Goal: Task Accomplishment & Management: Manage account settings

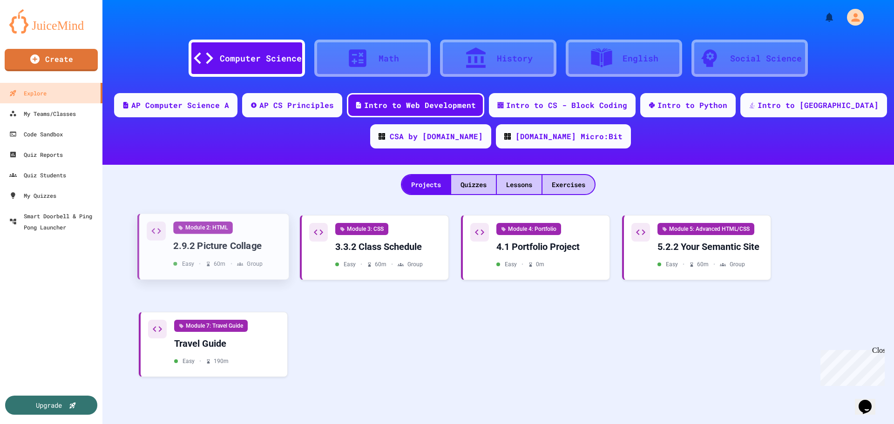
click at [219, 266] on div "Easy • 60 m • Group" at bounding box center [217, 264] width 89 height 8
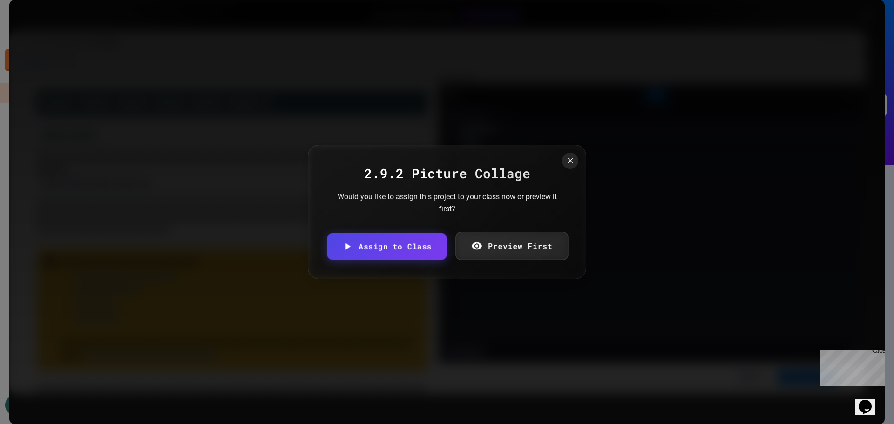
click at [511, 244] on link "Preview First" at bounding box center [512, 246] width 113 height 28
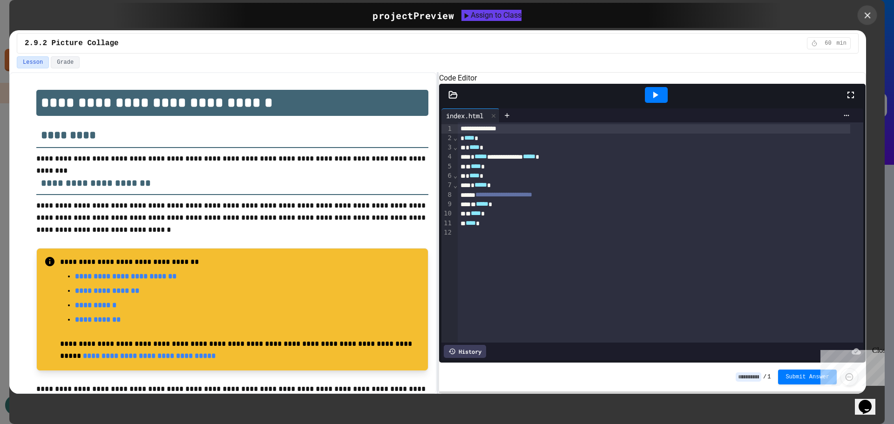
click at [866, 13] on icon at bounding box center [868, 15] width 10 height 10
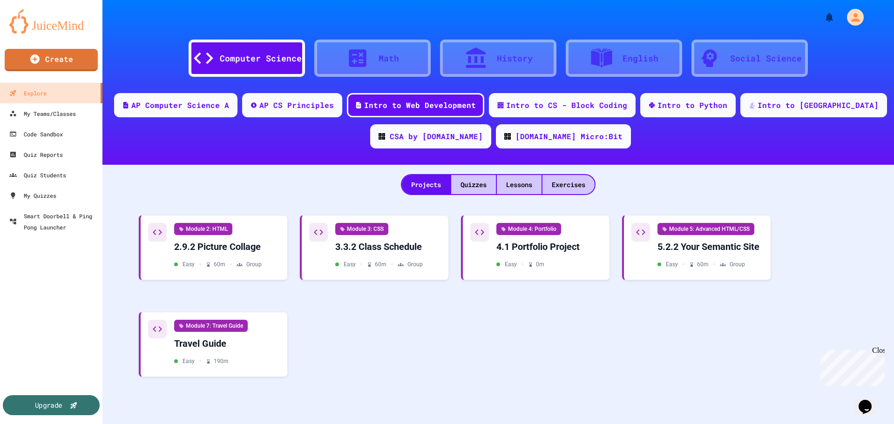
click at [52, 402] on div "Upgrade" at bounding box center [48, 405] width 27 height 10
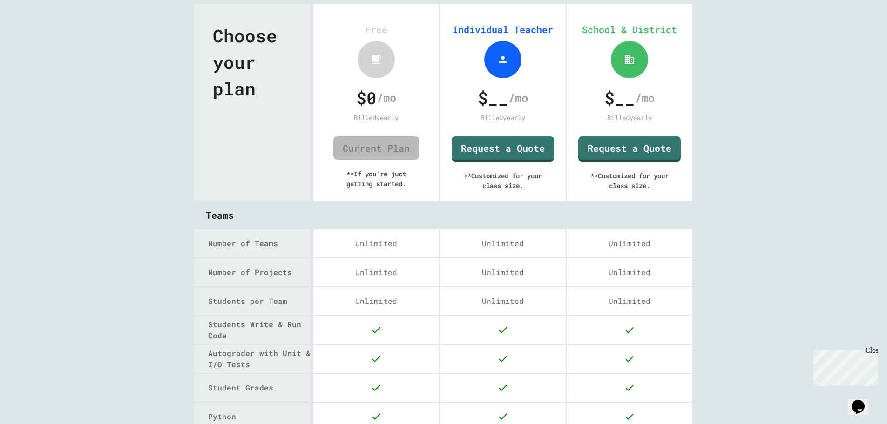
scroll to position [7, 0]
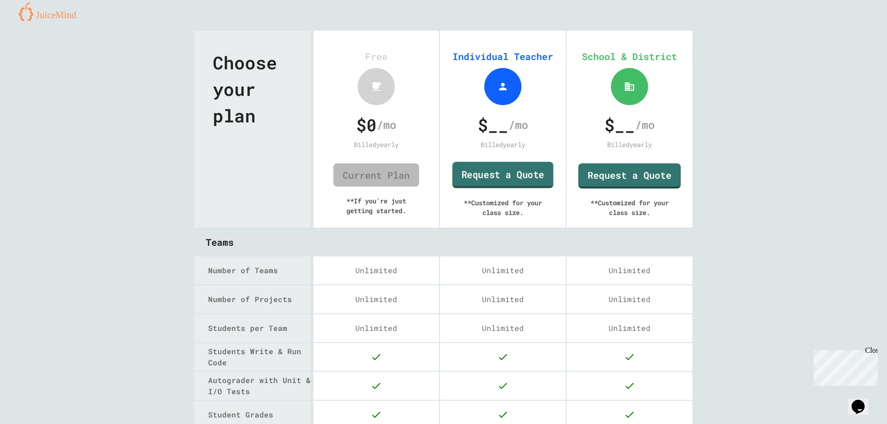
click at [512, 174] on link "Request a Quote" at bounding box center [502, 175] width 101 height 27
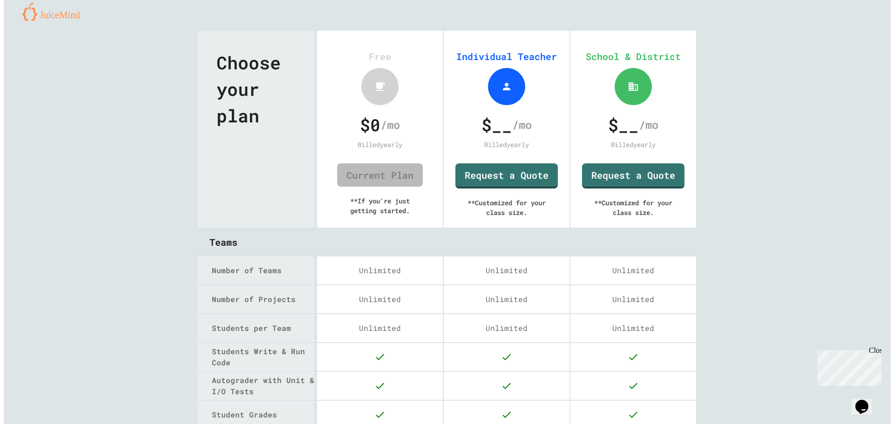
scroll to position [0, 0]
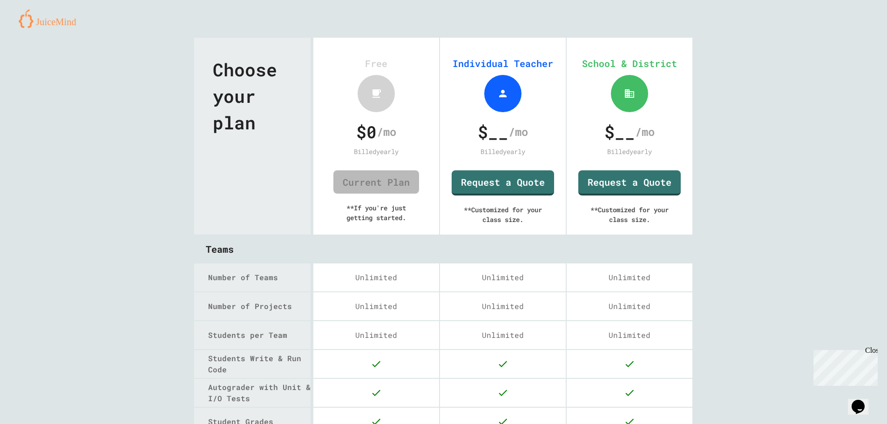
click at [58, 21] on img at bounding box center [51, 18] width 65 height 19
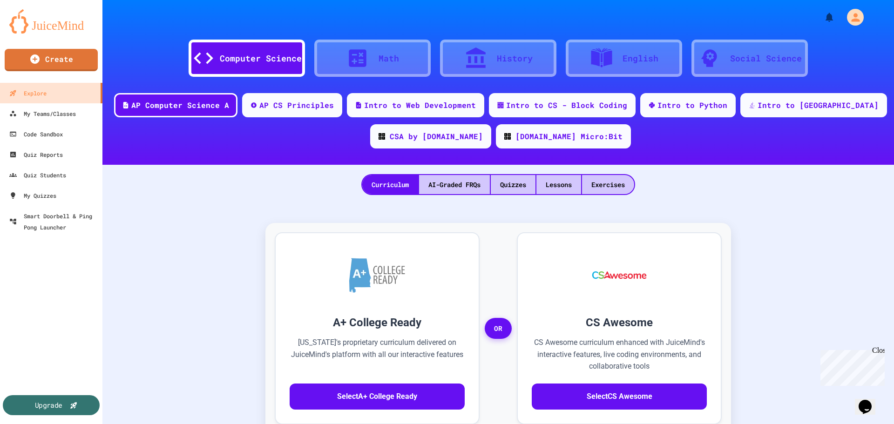
click at [31, 409] on div "Upgrade" at bounding box center [51, 405] width 97 height 20
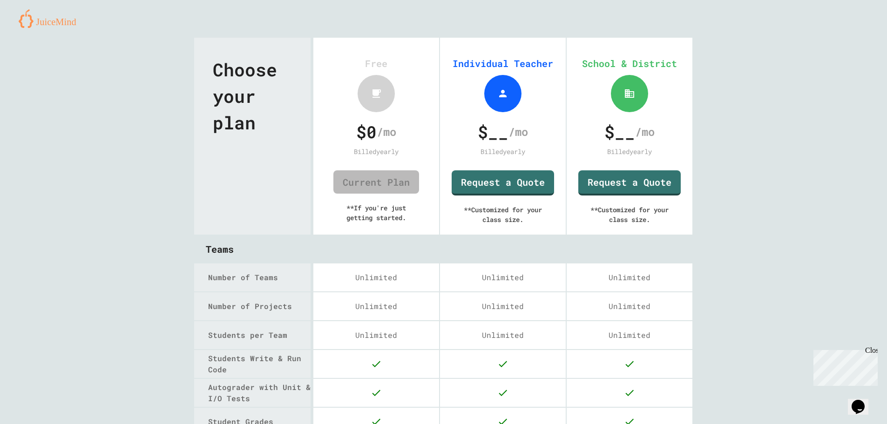
click at [43, 18] on img at bounding box center [51, 18] width 65 height 19
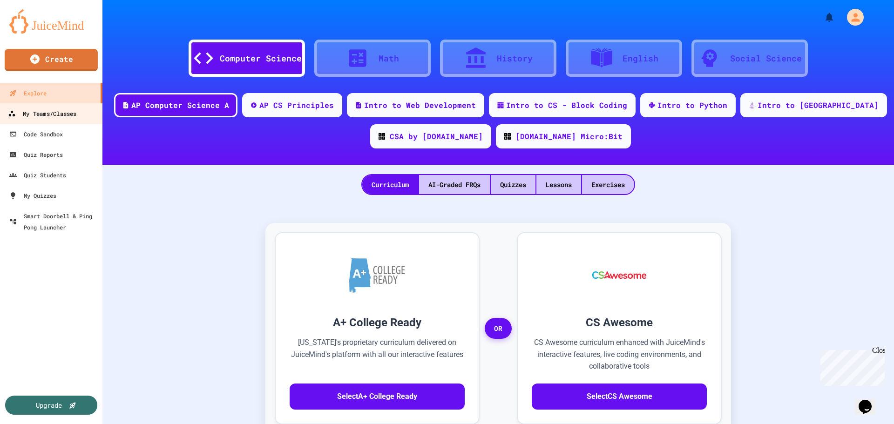
click at [53, 114] on div "My Teams/Classes" at bounding box center [42, 114] width 68 height 12
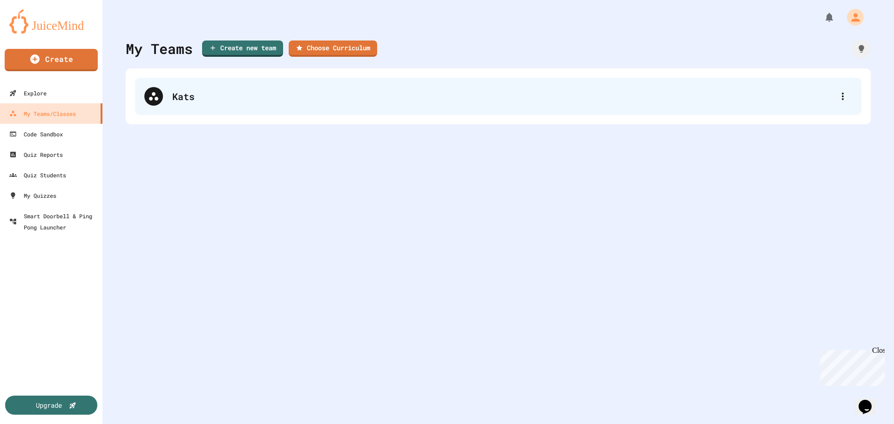
click at [194, 100] on div "Kats" at bounding box center [502, 96] width 661 height 14
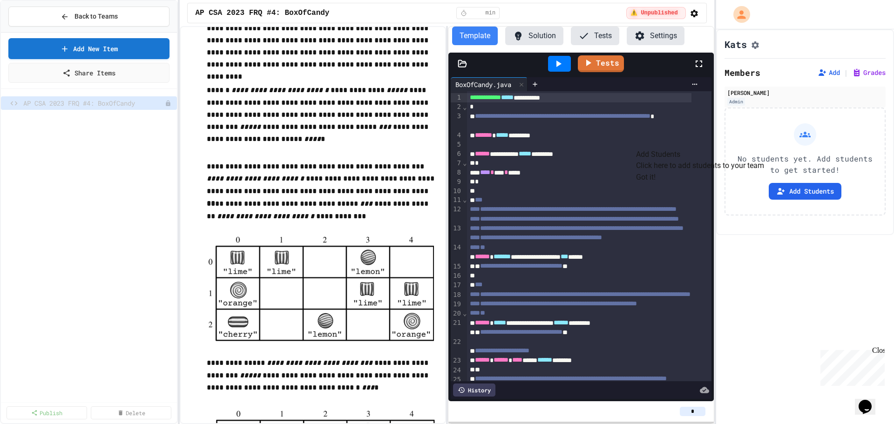
scroll to position [1118, 0]
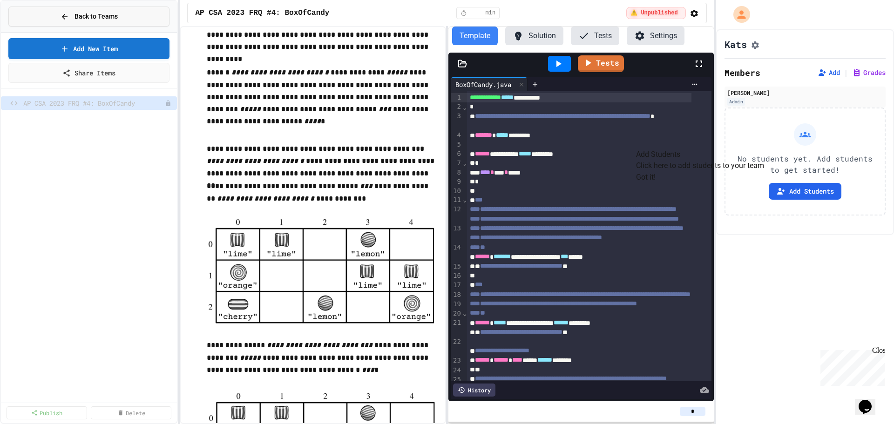
click at [81, 15] on span "Back to Teams" at bounding box center [96, 17] width 43 height 10
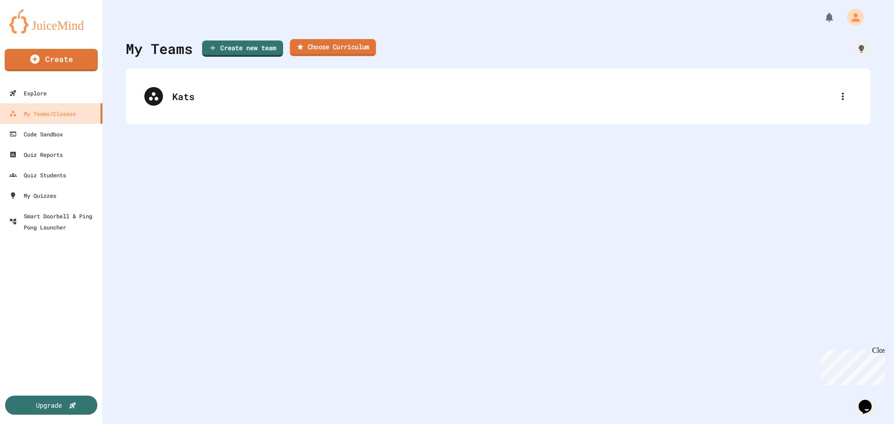
click at [365, 45] on link "Choose Curriculum" at bounding box center [333, 47] width 86 height 17
click at [239, 48] on link "Create new team" at bounding box center [242, 47] width 81 height 17
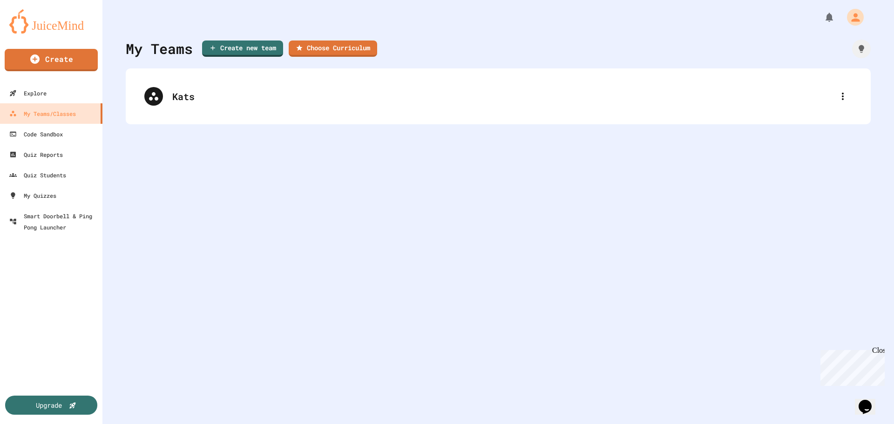
type input "**********"
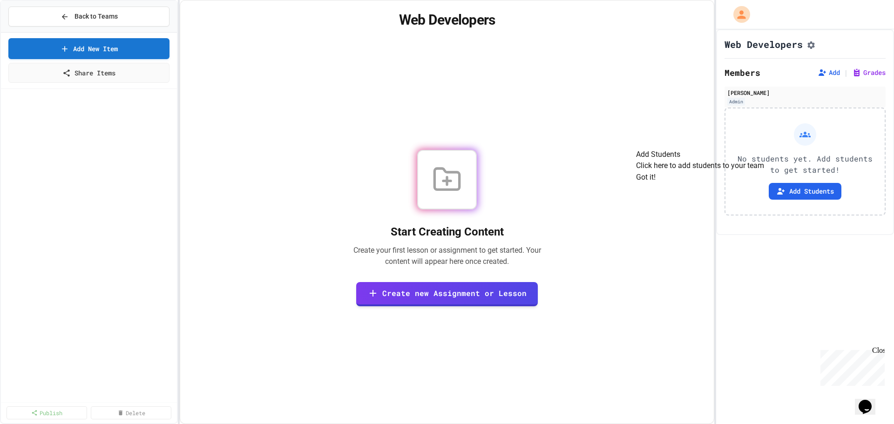
click at [790, 163] on p "No students yet. Add students to get started!" at bounding box center [805, 164] width 144 height 22
click at [800, 197] on button "Add Students" at bounding box center [805, 191] width 73 height 17
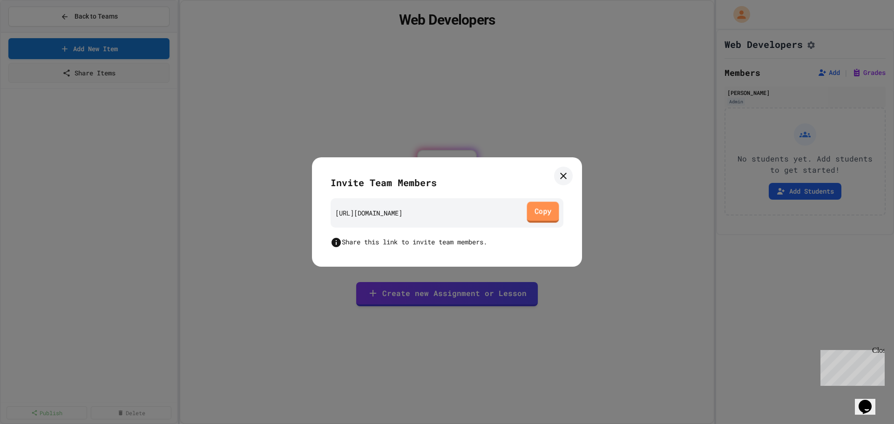
click at [536, 213] on link "Copy" at bounding box center [543, 212] width 32 height 21
click at [564, 170] on icon at bounding box center [563, 175] width 11 height 11
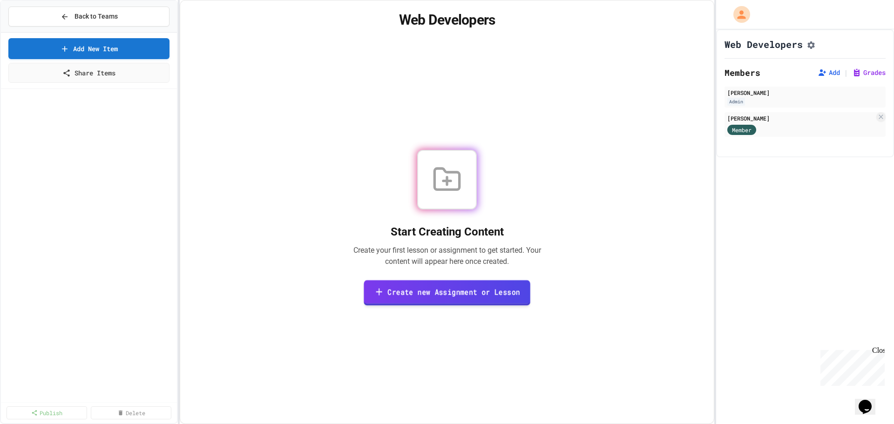
click at [471, 303] on link "Create new Assignment or Lesson" at bounding box center [447, 293] width 167 height 26
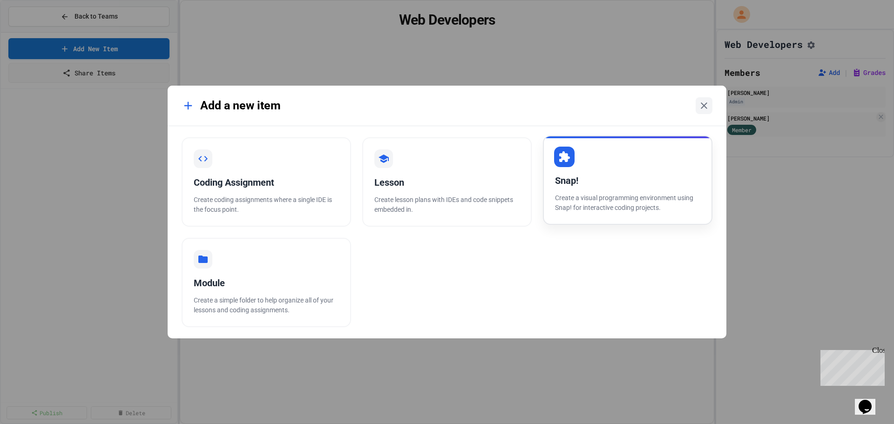
click at [645, 158] on div "Snap! Create a visual programming environment using Snap! for interactive codin…" at bounding box center [628, 180] width 170 height 89
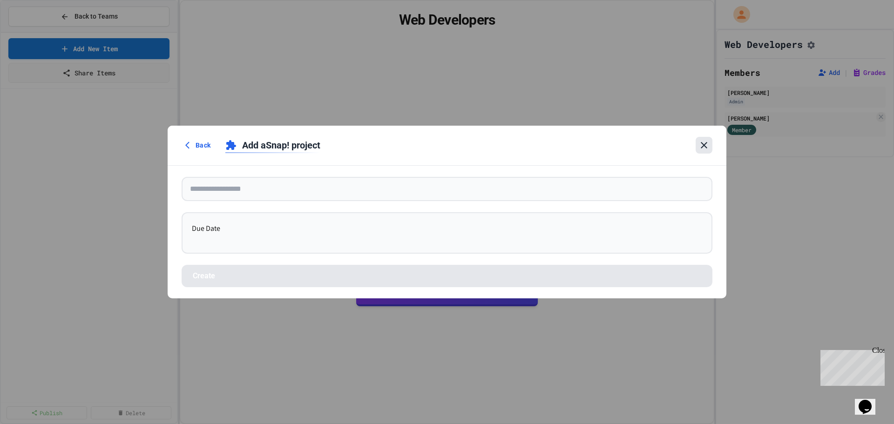
click at [706, 142] on icon at bounding box center [704, 145] width 11 height 11
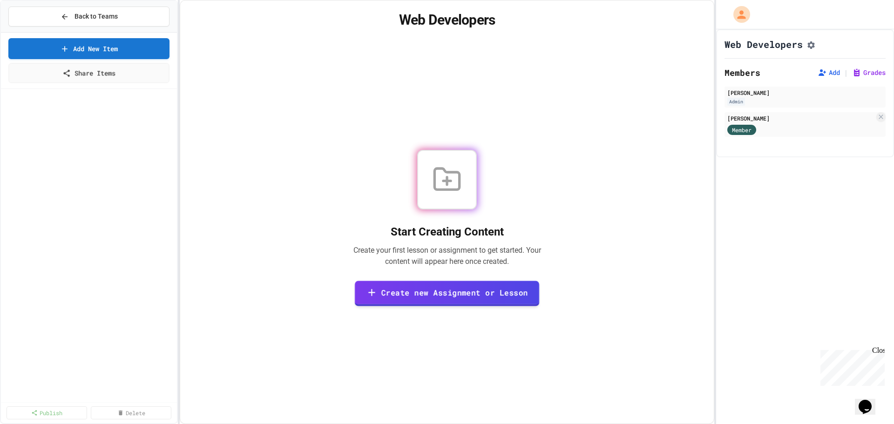
click at [440, 293] on link "Create new Assignment or Lesson" at bounding box center [447, 294] width 184 height 26
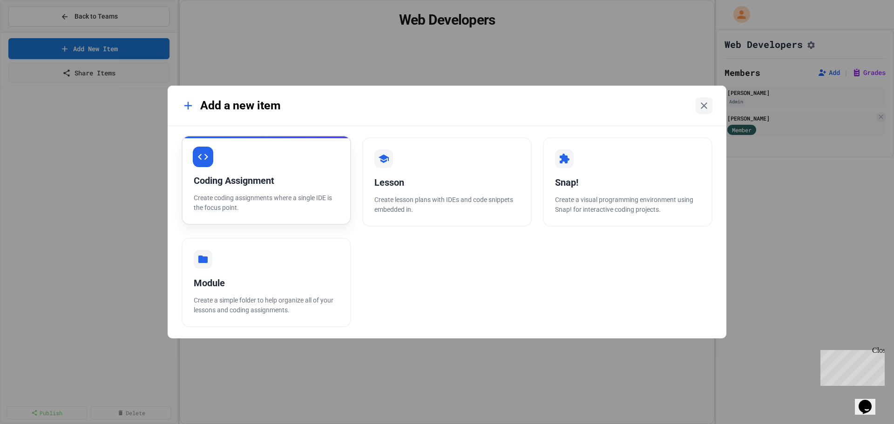
click at [255, 180] on div "Coding Assignment" at bounding box center [266, 181] width 145 height 14
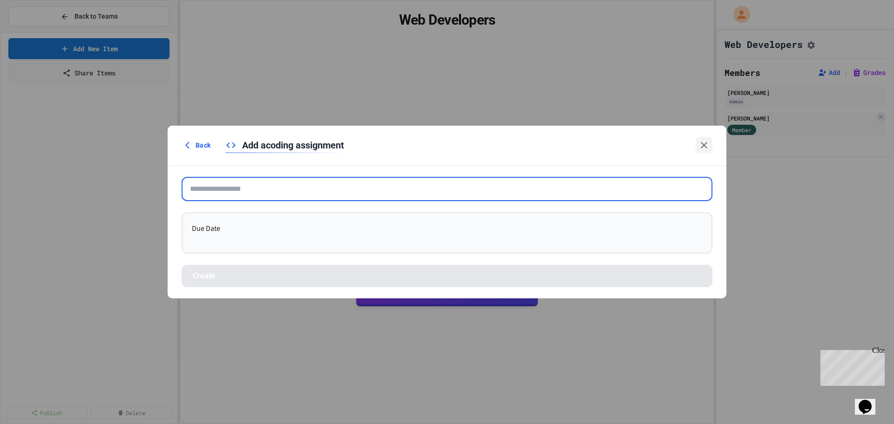
click at [302, 188] on input "text" at bounding box center [447, 189] width 531 height 24
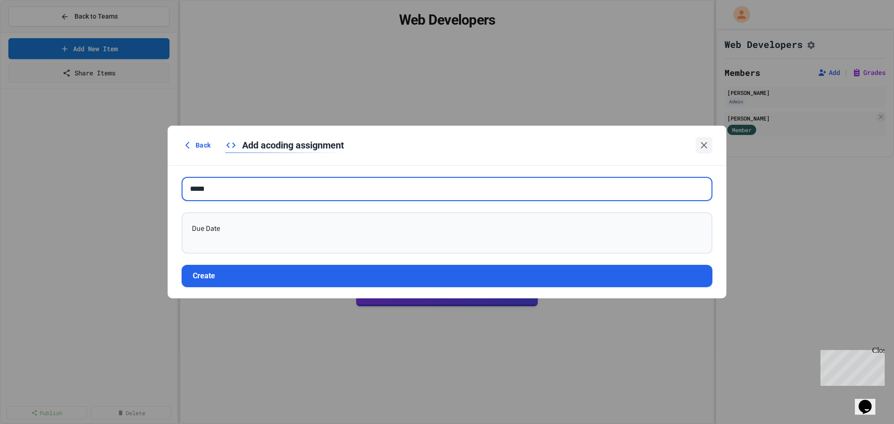
type input "*****"
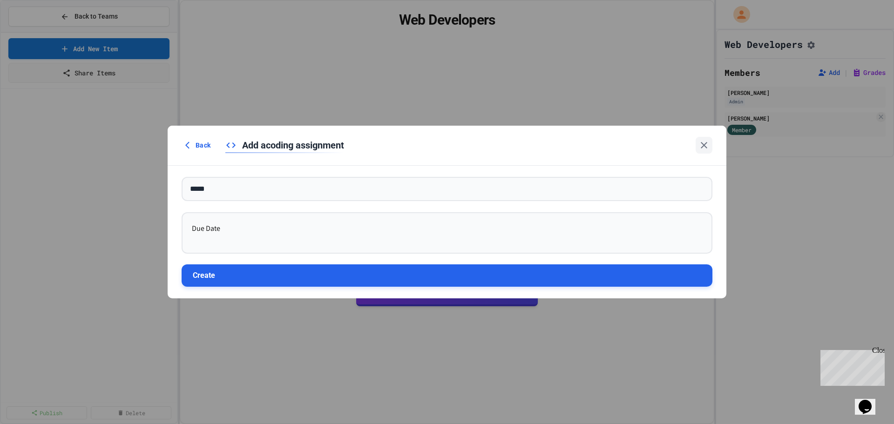
click at [238, 283] on button "Create" at bounding box center [447, 276] width 531 height 22
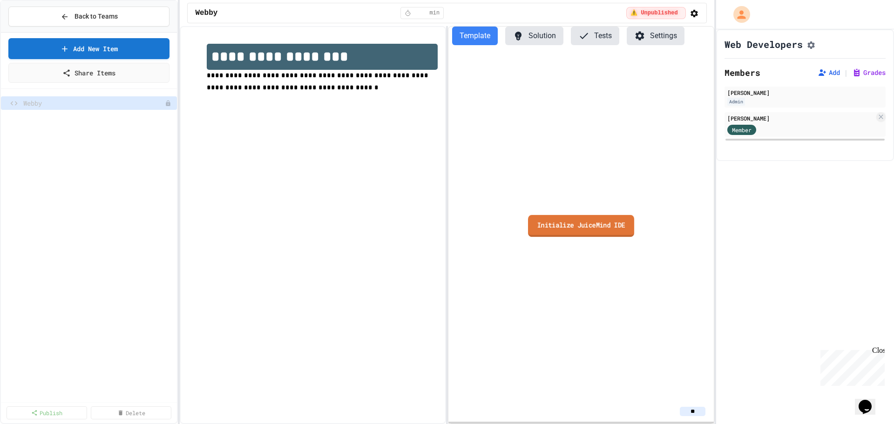
click at [619, 229] on link "Initialize JuiceMind IDE" at bounding box center [581, 226] width 106 height 22
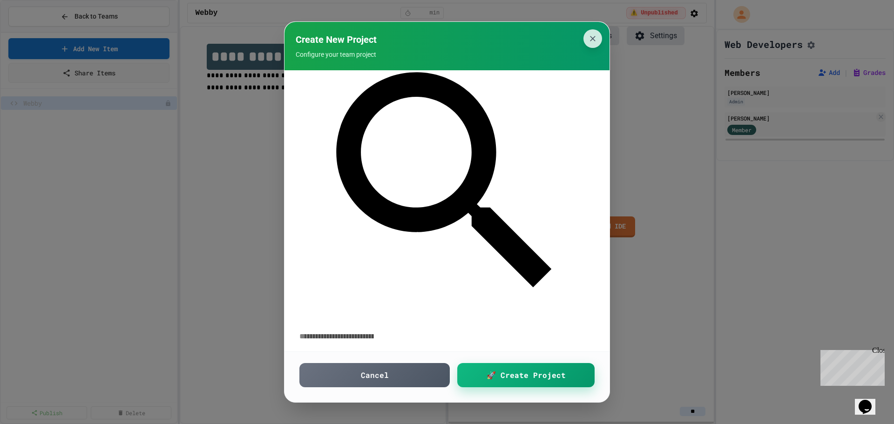
scroll to position [93, 0]
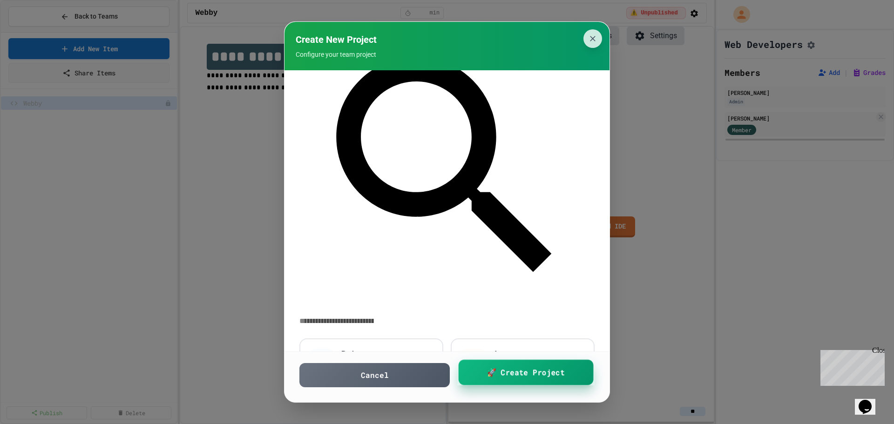
click at [537, 375] on span "🚀 Create Project" at bounding box center [526, 373] width 78 height 12
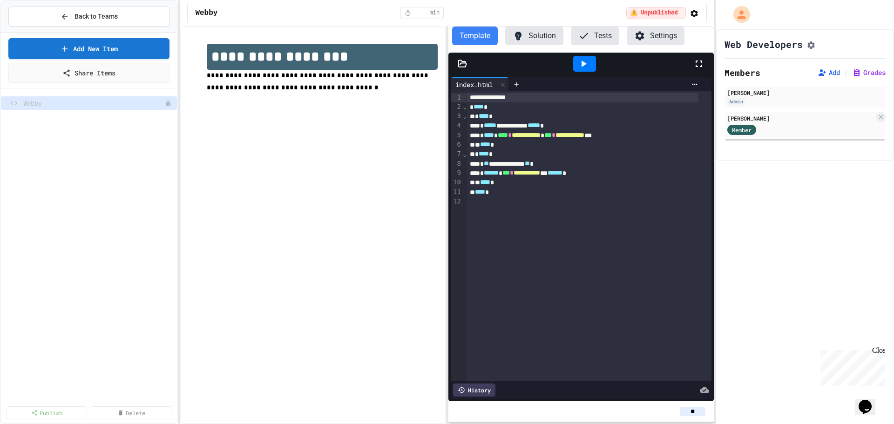
click at [691, 13] on icon "button" at bounding box center [694, 13] width 7 height 7
click at [281, 136] on div at bounding box center [447, 212] width 894 height 424
click at [536, 39] on button "Solution" at bounding box center [534, 36] width 58 height 19
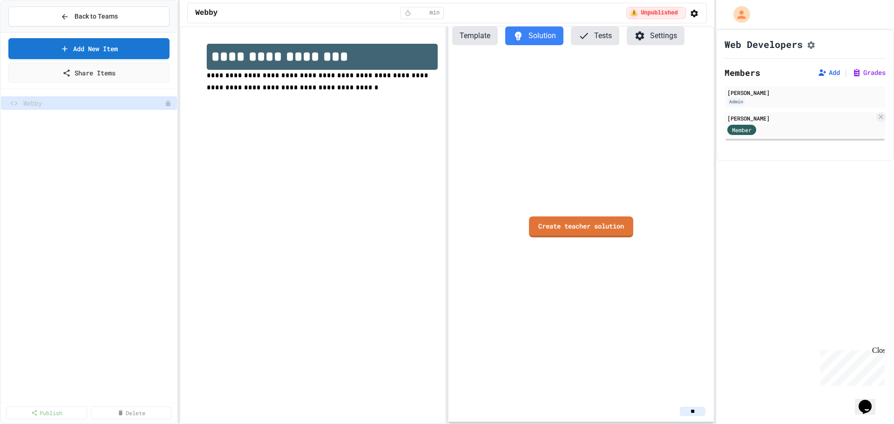
click at [599, 38] on button "Tests" at bounding box center [595, 36] width 48 height 19
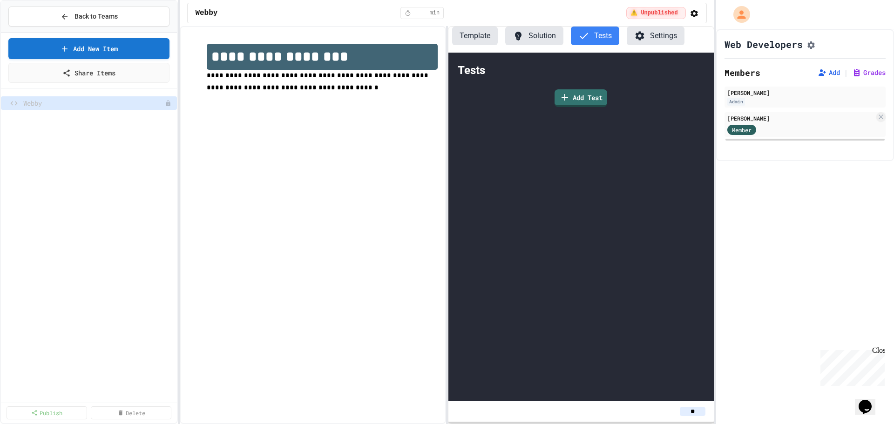
click at [655, 36] on button "Settings" at bounding box center [656, 36] width 58 height 19
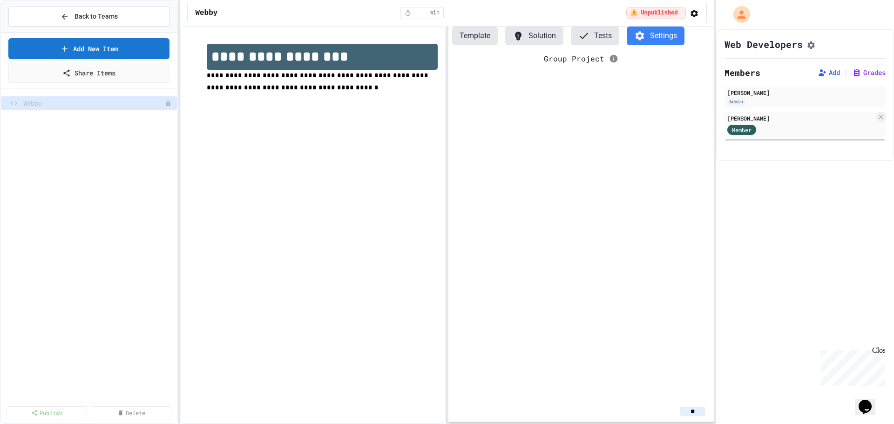
click at [590, 41] on button "Tests" at bounding box center [595, 36] width 48 height 19
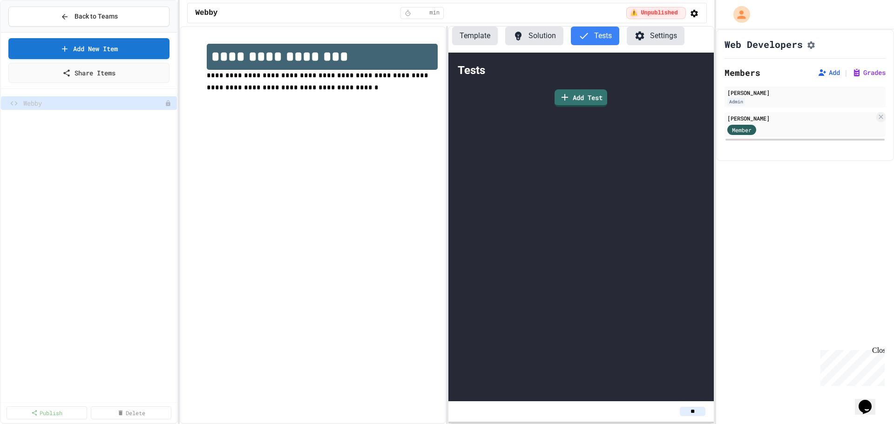
drag, startPoint x: 533, startPoint y: 42, endPoint x: 499, endPoint y: 47, distance: 34.3
click at [532, 42] on button "Solution" at bounding box center [534, 36] width 58 height 19
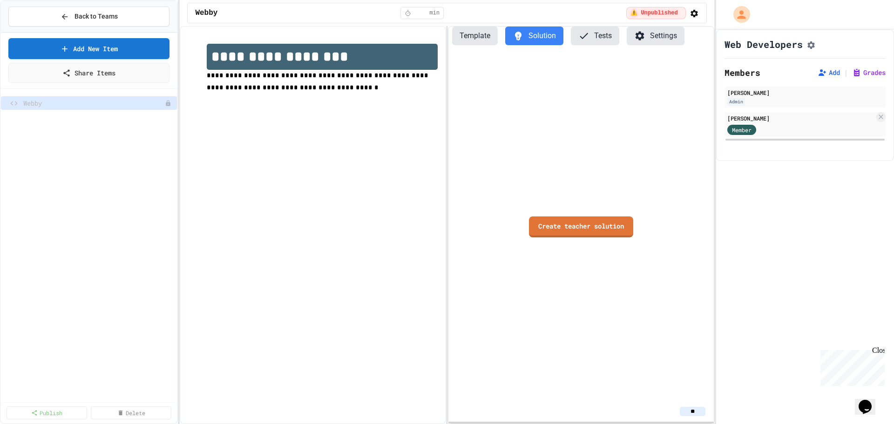
click at [480, 41] on button "Template" at bounding box center [475, 36] width 46 height 19
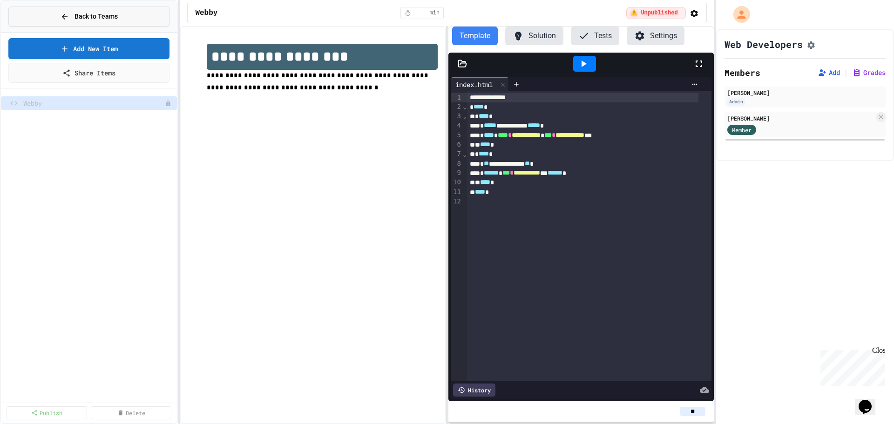
click at [102, 14] on span "Back to Teams" at bounding box center [96, 17] width 43 height 10
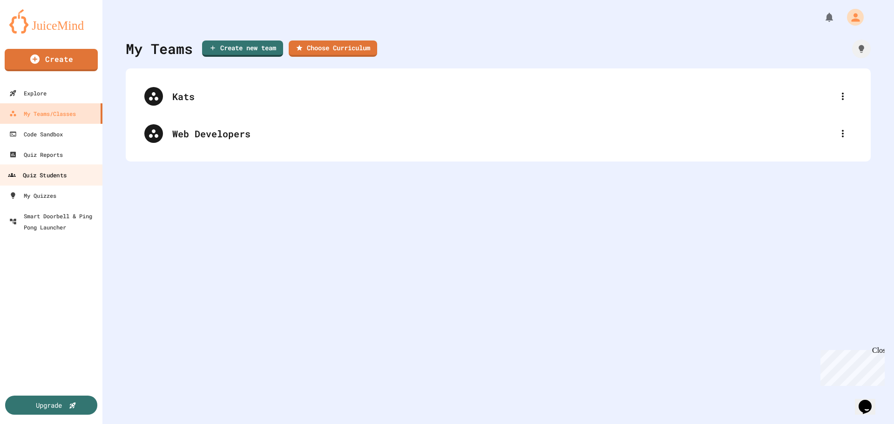
click at [26, 177] on div "Quiz Students" at bounding box center [37, 176] width 59 height 12
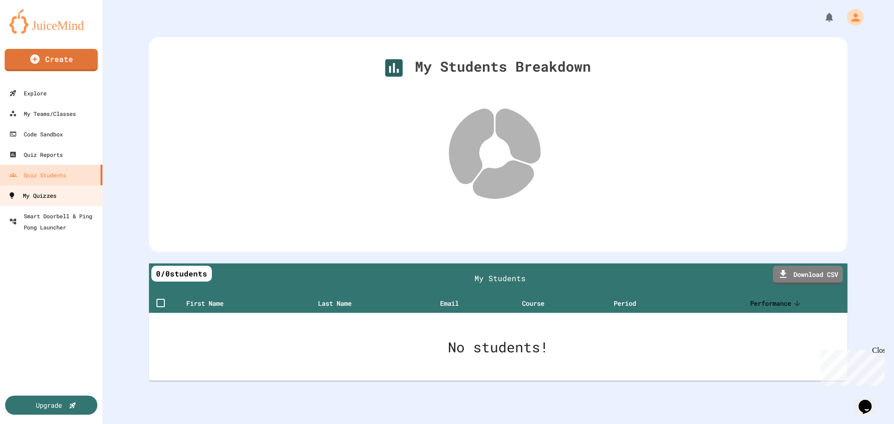
click at [38, 198] on div "My Quizzes" at bounding box center [32, 196] width 48 height 12
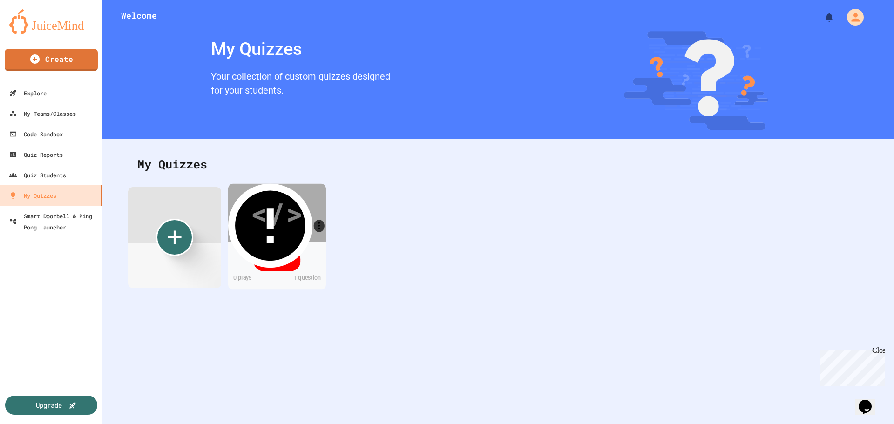
click at [275, 217] on div "</>" at bounding box center [277, 213] width 53 height 44
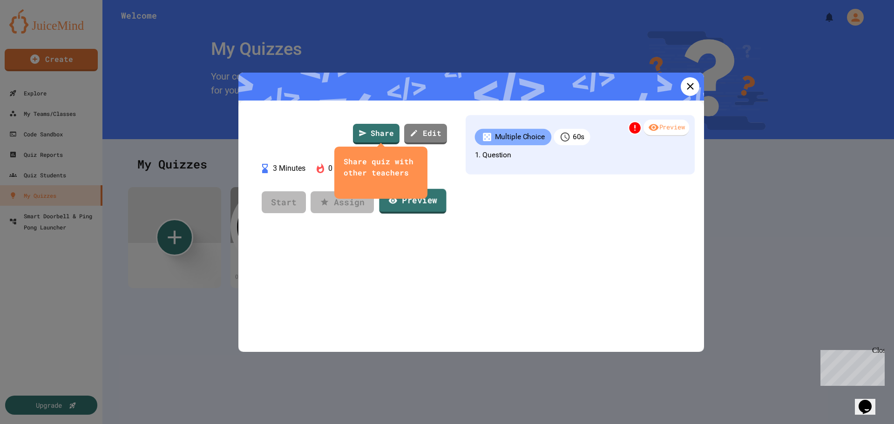
click at [424, 203] on link "Preview" at bounding box center [412, 201] width 67 height 25
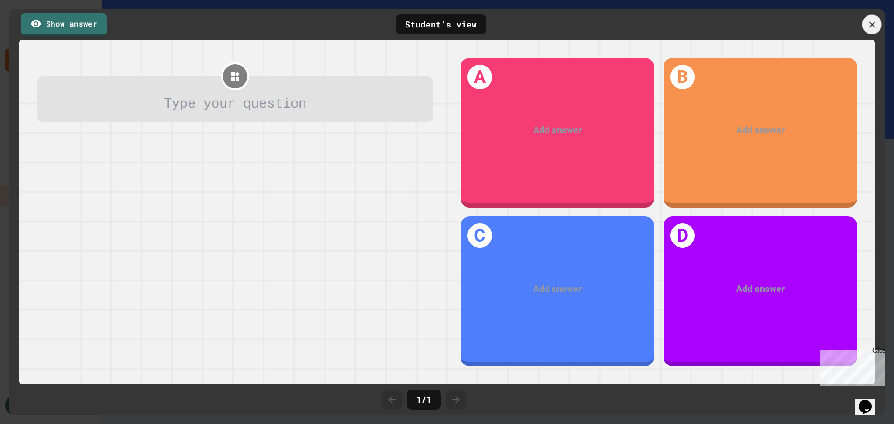
click at [870, 28] on icon at bounding box center [872, 25] width 10 height 10
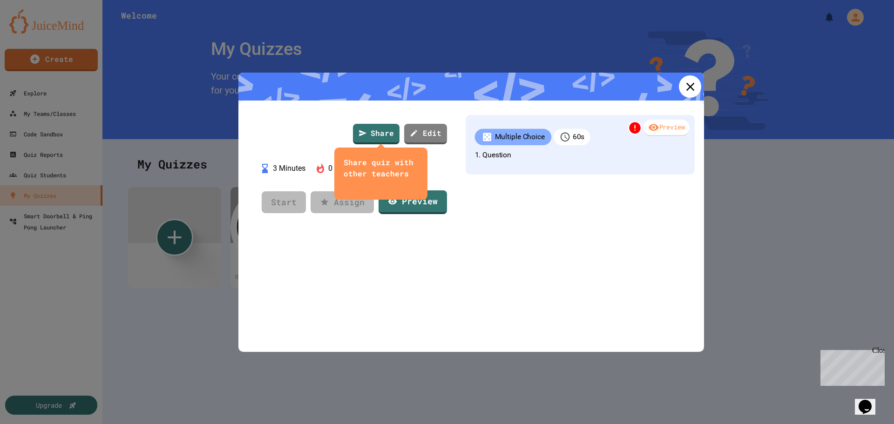
click at [689, 83] on icon at bounding box center [690, 87] width 14 height 14
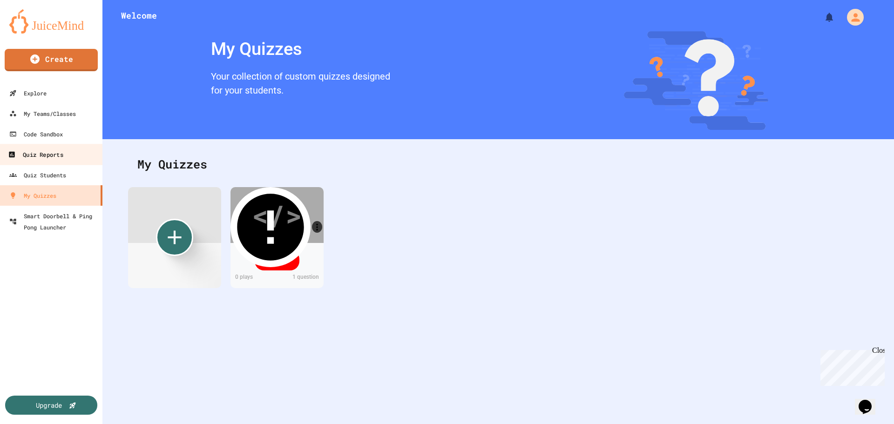
click at [34, 154] on div "Quiz Reports" at bounding box center [35, 155] width 55 height 12
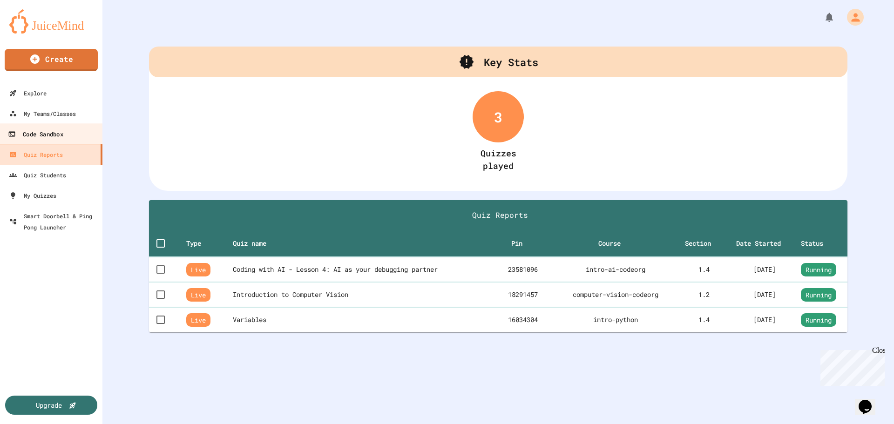
click at [38, 135] on div "Code Sandbox" at bounding box center [35, 135] width 55 height 12
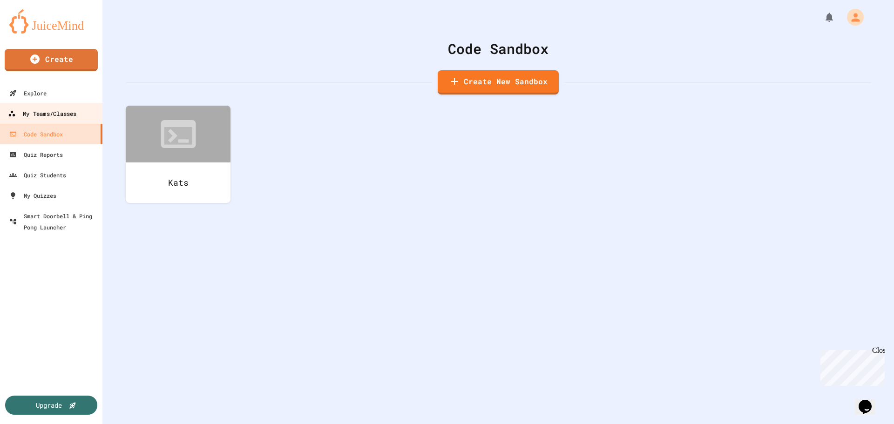
click at [45, 120] on link "My Teams/Classes" at bounding box center [52, 113] width 106 height 21
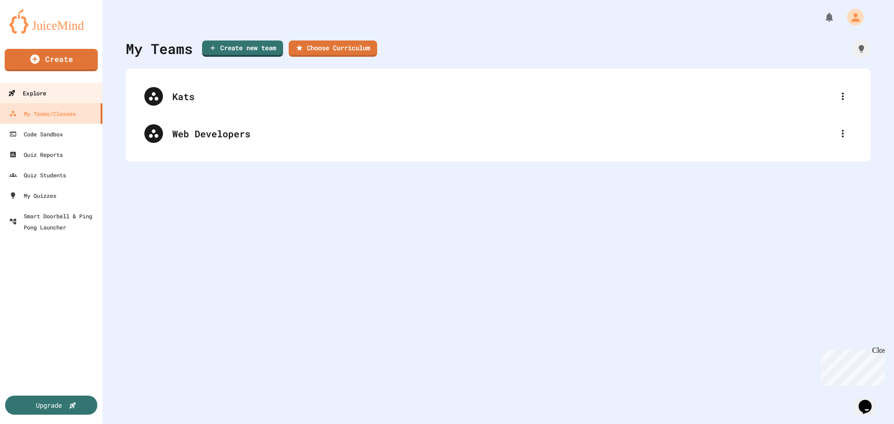
click at [43, 95] on div "Explore" at bounding box center [27, 94] width 38 height 12
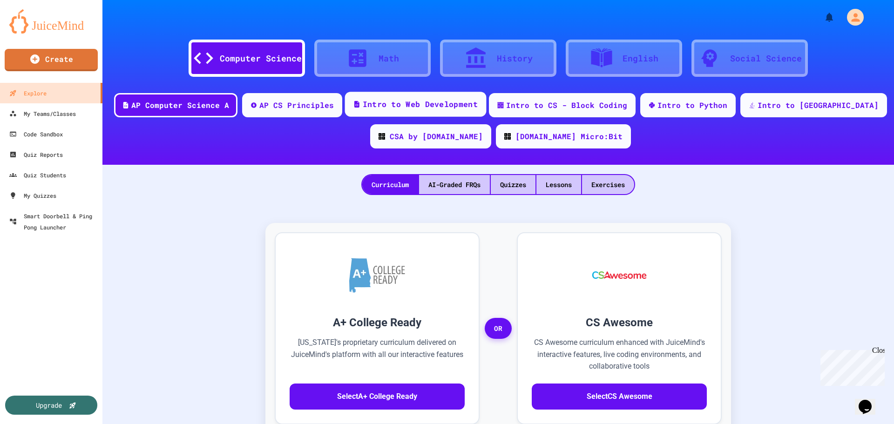
click at [476, 106] on div "Intro to Web Development" at bounding box center [420, 105] width 115 height 12
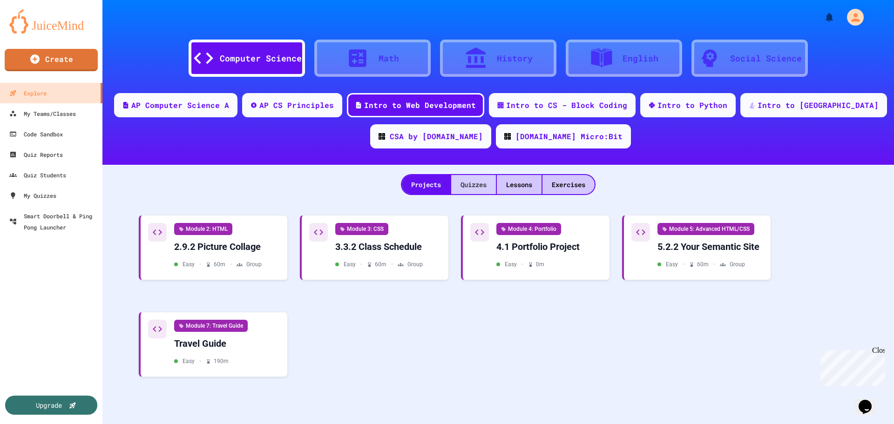
click at [475, 177] on div "Quizzes" at bounding box center [473, 184] width 45 height 19
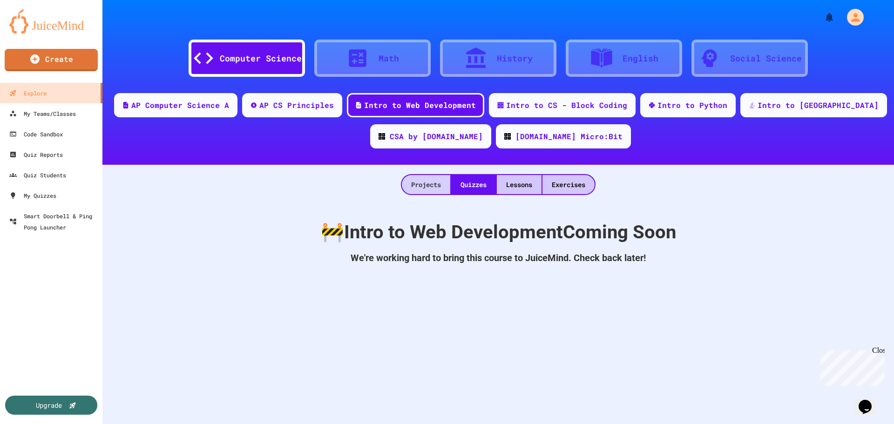
click at [420, 184] on div "Projects" at bounding box center [426, 184] width 48 height 19
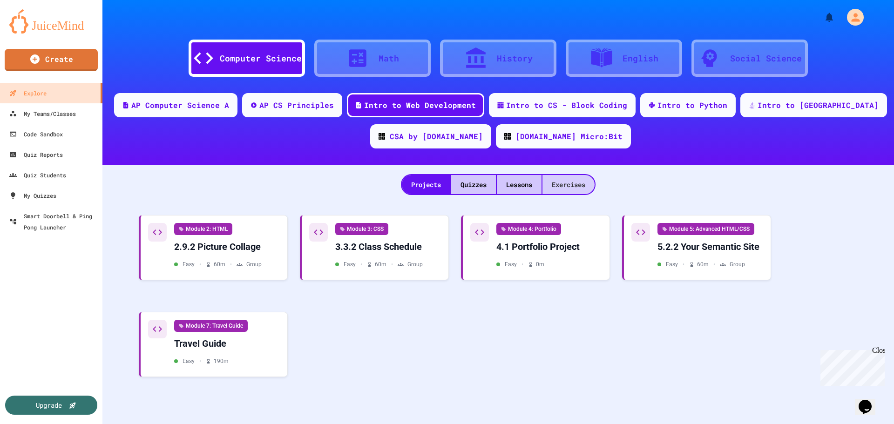
click at [576, 186] on div "Exercises" at bounding box center [569, 184] width 52 height 19
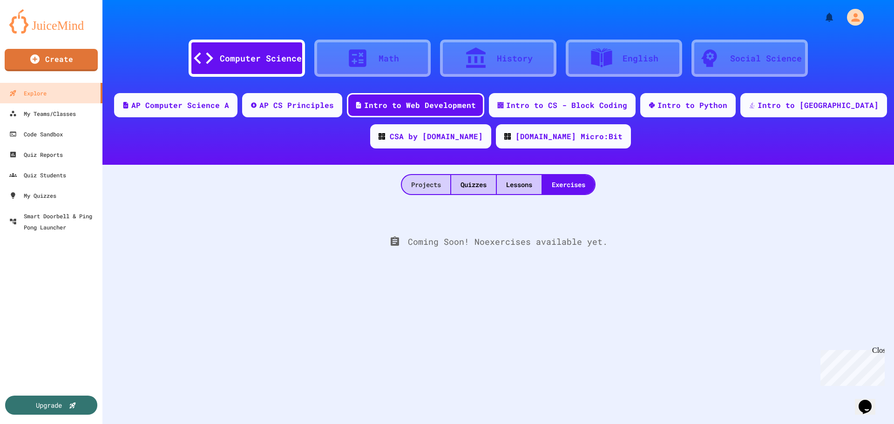
click at [405, 182] on div "Projects" at bounding box center [426, 184] width 48 height 19
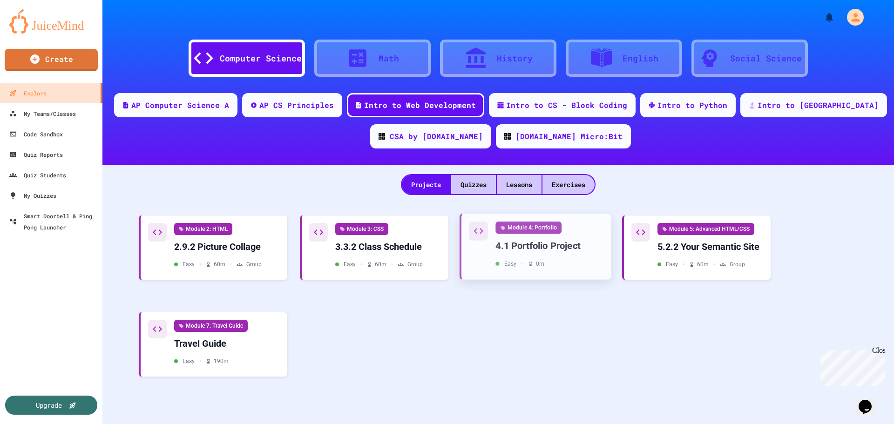
click at [524, 250] on div "4.1 Portfolio Project" at bounding box center [550, 246] width 108 height 13
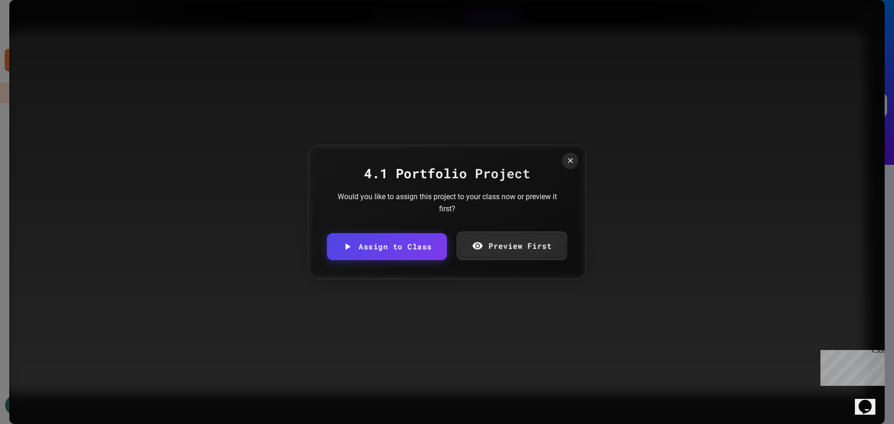
click at [493, 247] on link "Preview First" at bounding box center [512, 246] width 110 height 28
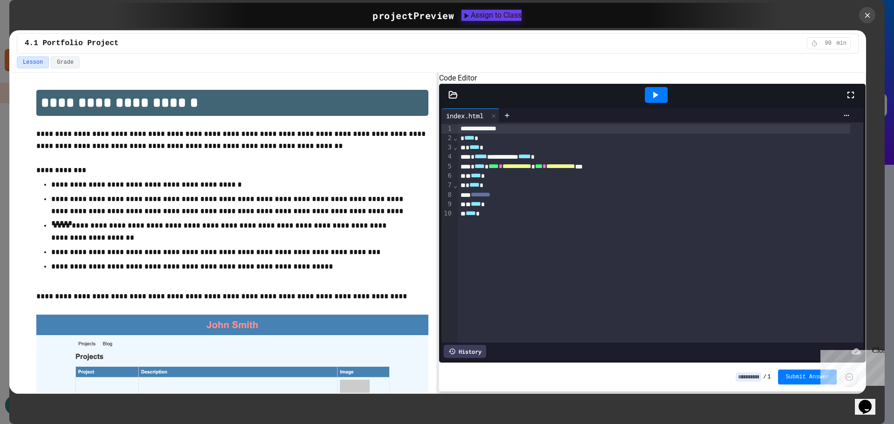
click at [36, 64] on button "Lesson" at bounding box center [33, 62] width 32 height 12
click at [68, 60] on button "Grade" at bounding box center [65, 62] width 29 height 12
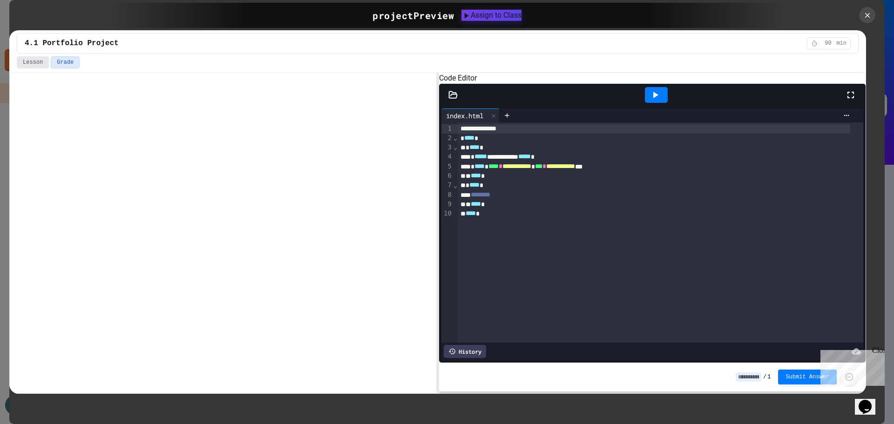
click at [27, 58] on button "Lesson" at bounding box center [33, 62] width 32 height 12
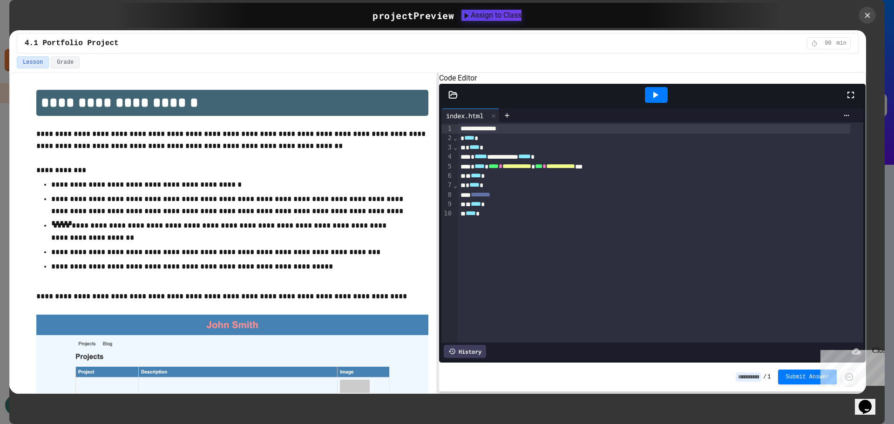
click at [866, 14] on div at bounding box center [834, 15] width 102 height 16
click at [866, 14] on icon at bounding box center [868, 15] width 6 height 6
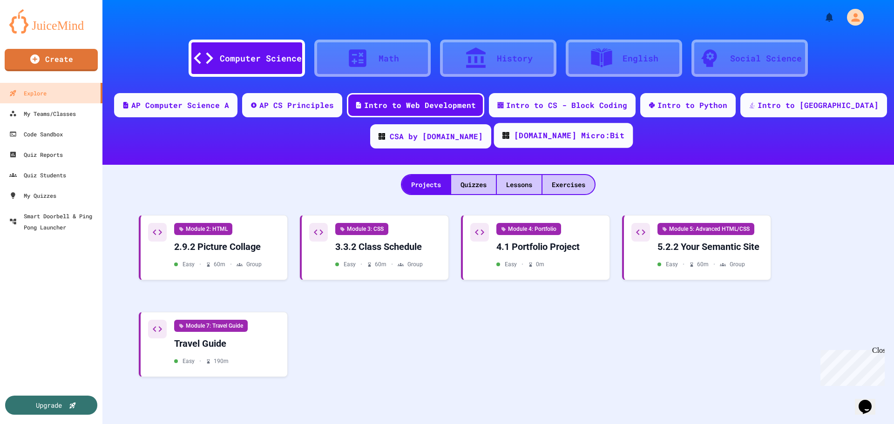
click at [518, 129] on div "[DOMAIN_NAME] Micro:Bit" at bounding box center [563, 135] width 139 height 25
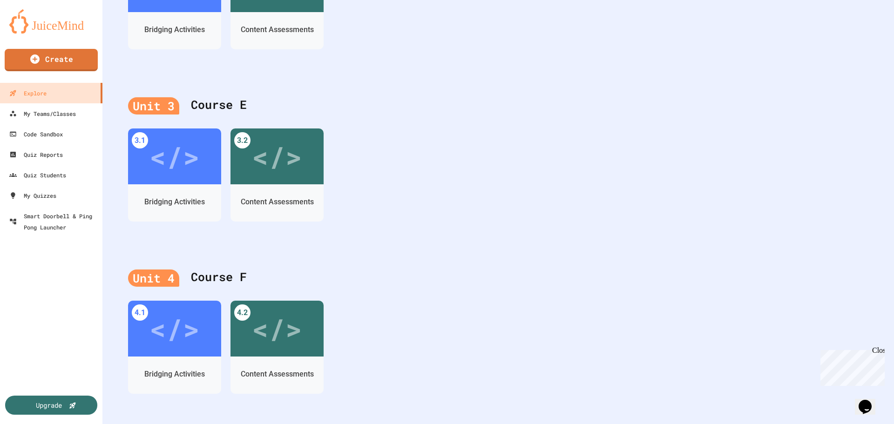
scroll to position [265, 0]
click at [196, 349] on div "</>" at bounding box center [175, 327] width 98 height 59
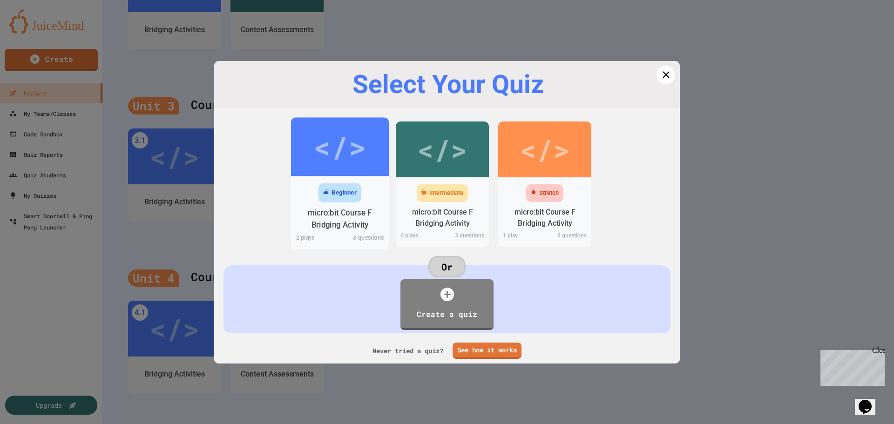
click at [351, 198] on div "Beginner" at bounding box center [344, 192] width 25 height 9
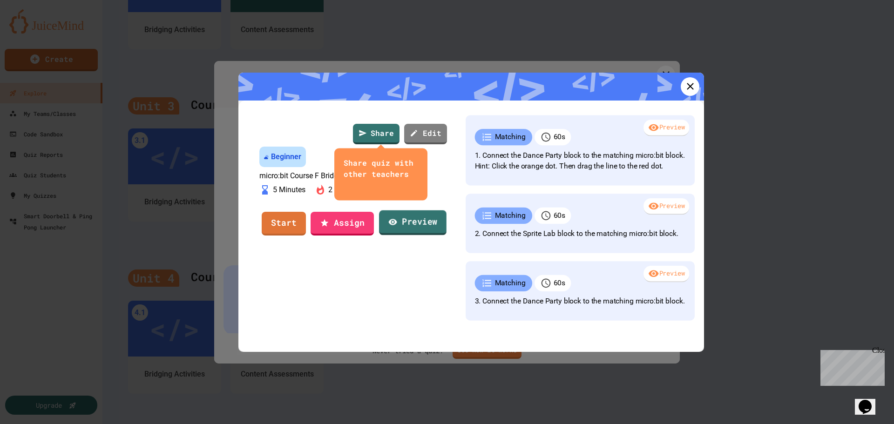
click at [399, 236] on link "Preview" at bounding box center [413, 223] width 68 height 25
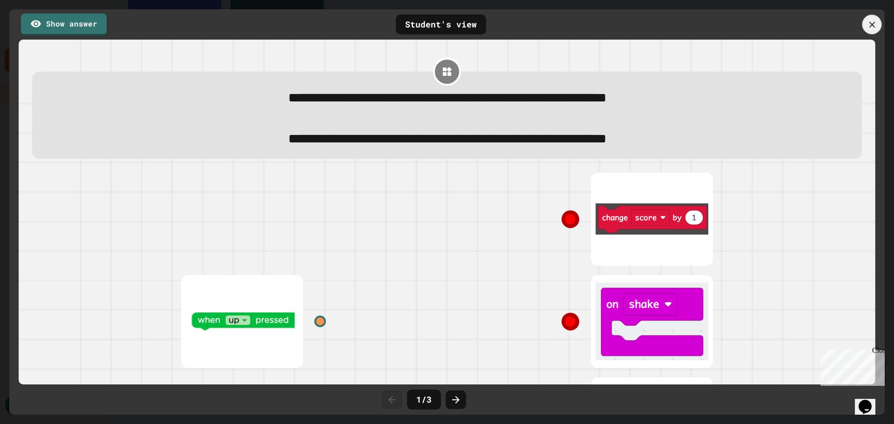
click at [878, 22] on div at bounding box center [873, 25] width 20 height 20
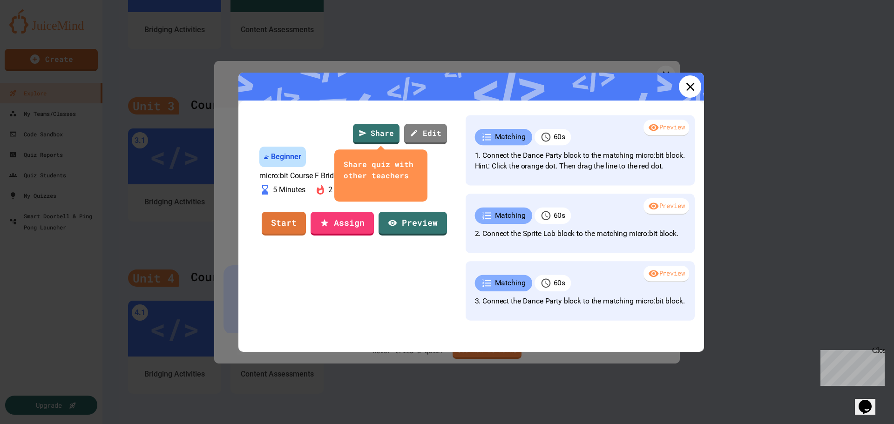
click at [683, 86] on icon at bounding box center [690, 87] width 14 height 14
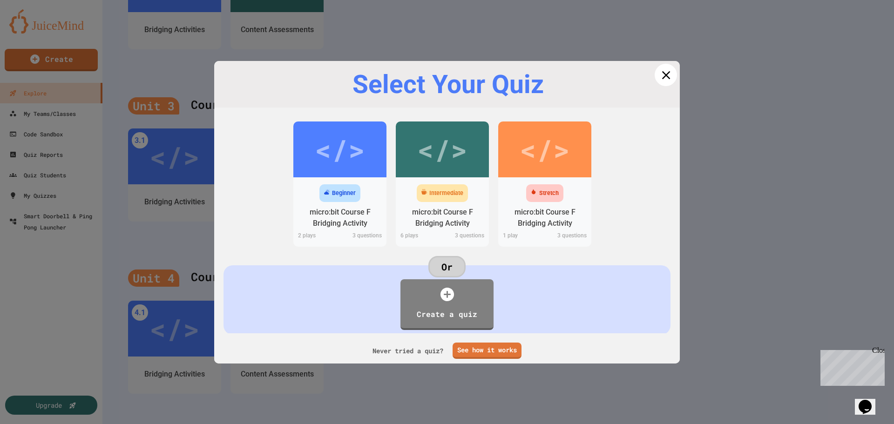
click at [659, 78] on icon at bounding box center [666, 75] width 14 height 14
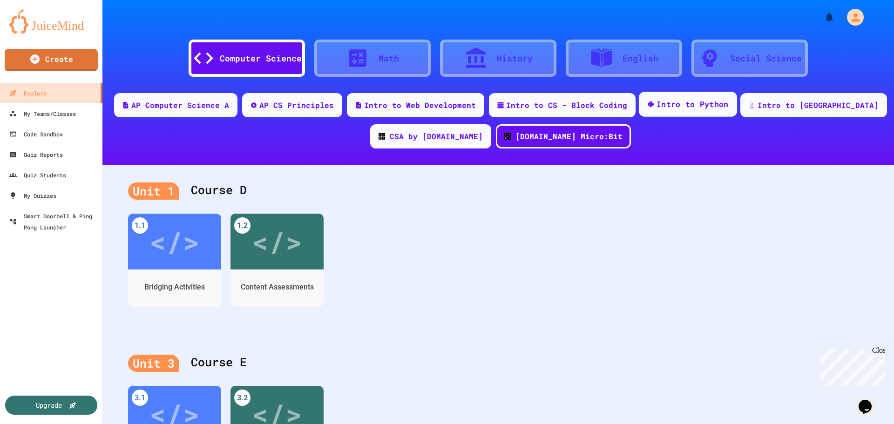
click at [690, 99] on div "Intro to Python" at bounding box center [693, 105] width 72 height 12
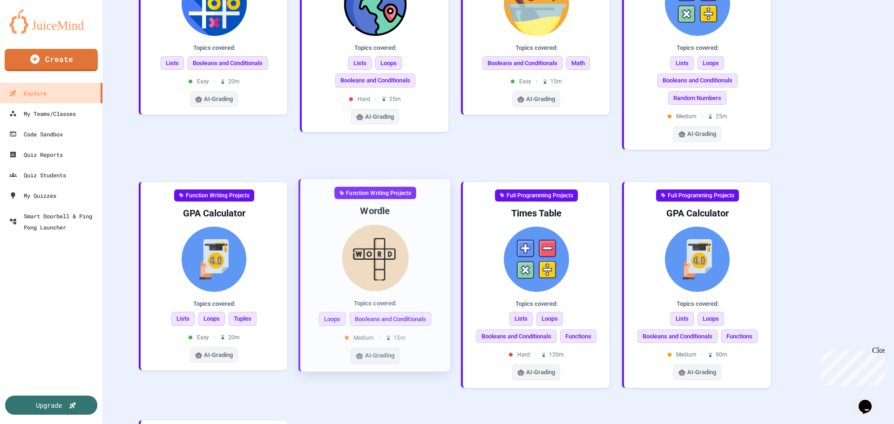
scroll to position [367, 0]
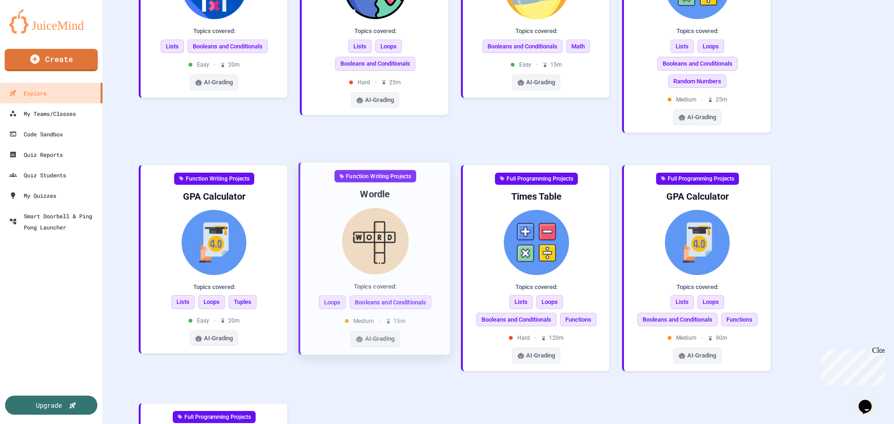
click at [362, 210] on img at bounding box center [375, 241] width 135 height 67
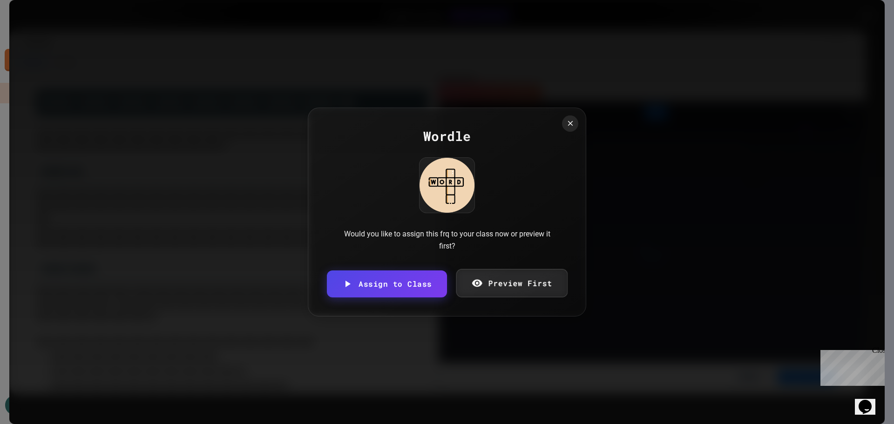
click at [521, 283] on link "Preview First" at bounding box center [511, 283] width 111 height 28
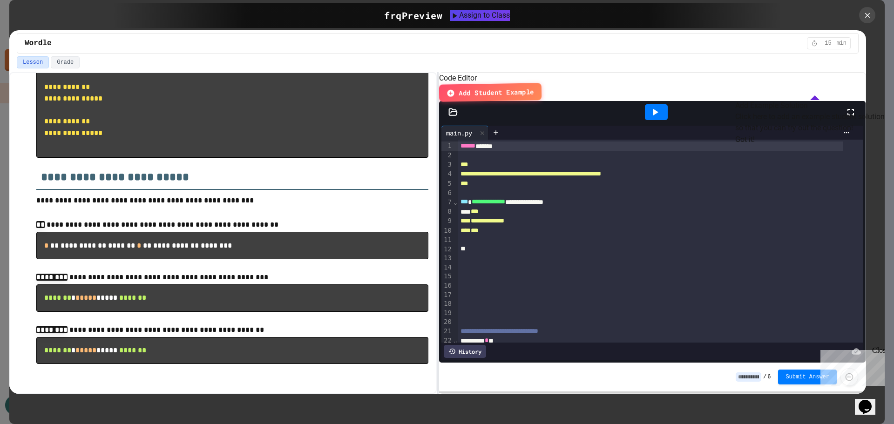
scroll to position [465, 0]
click at [494, 216] on div "***" at bounding box center [651, 211] width 386 height 9
click at [491, 220] on span "**********" at bounding box center [483, 221] width 44 height 7
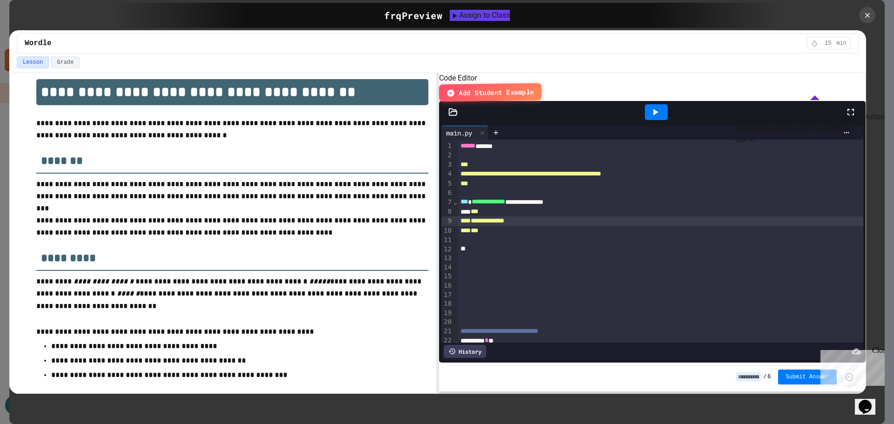
scroll to position [0, 0]
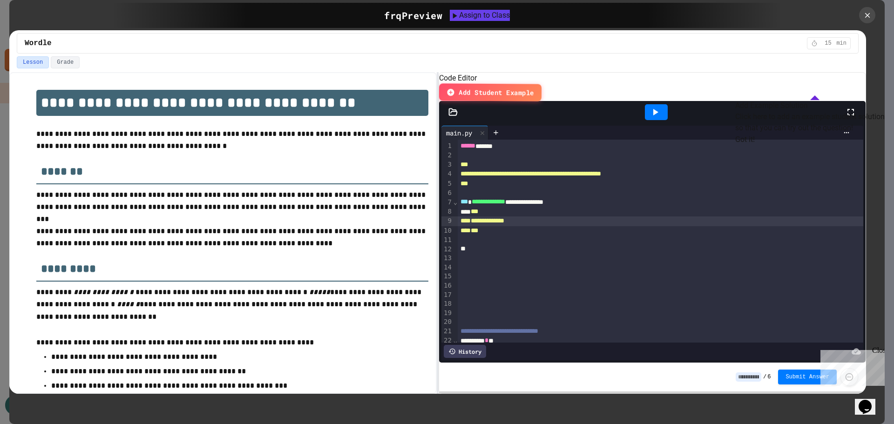
click at [384, 17] on div "frq Preview" at bounding box center [413, 15] width 58 height 14
click at [872, 16] on icon at bounding box center [868, 15] width 10 height 10
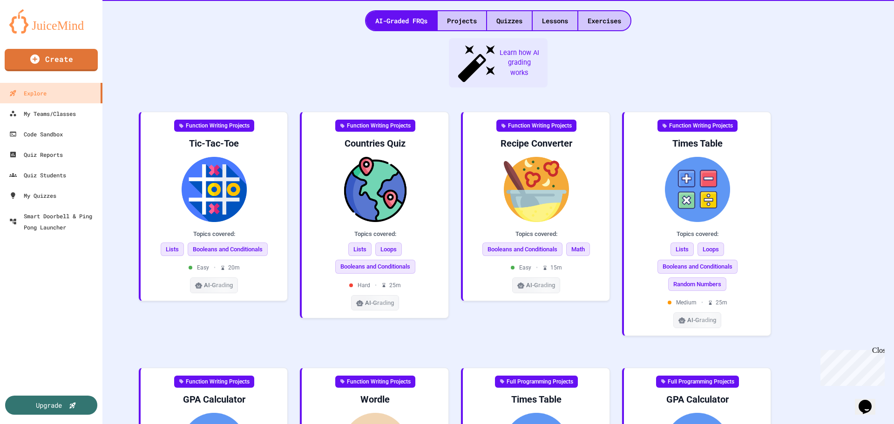
scroll to position [150, 0]
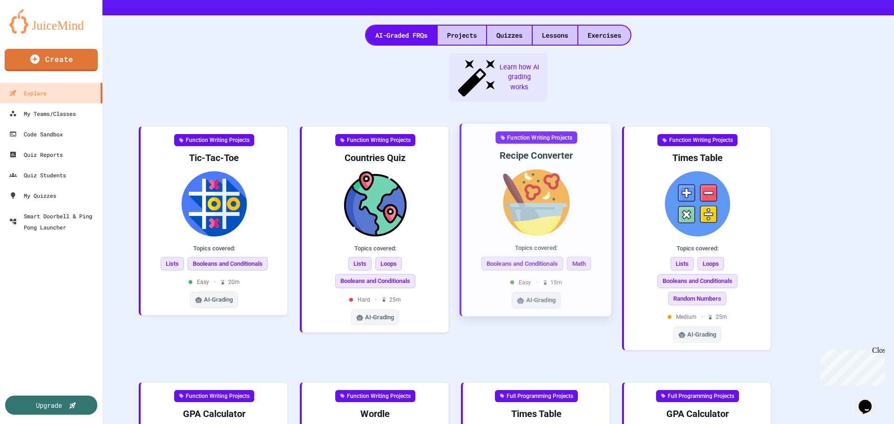
click at [534, 170] on img at bounding box center [536, 203] width 135 height 67
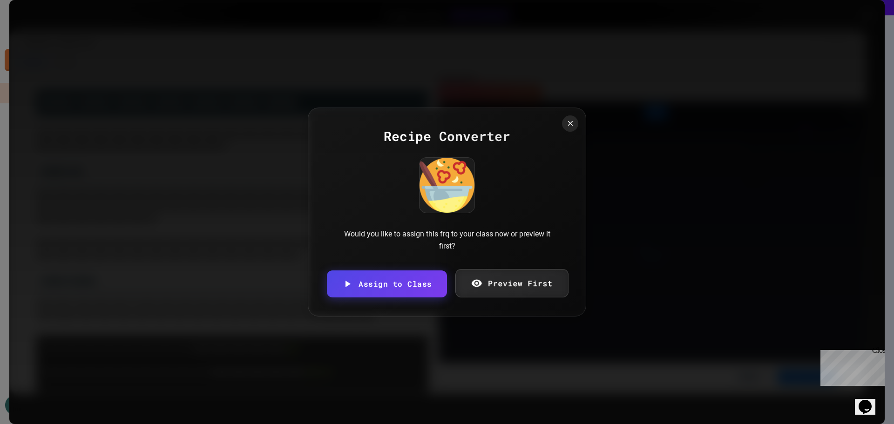
click at [493, 278] on link "Preview First" at bounding box center [512, 283] width 113 height 28
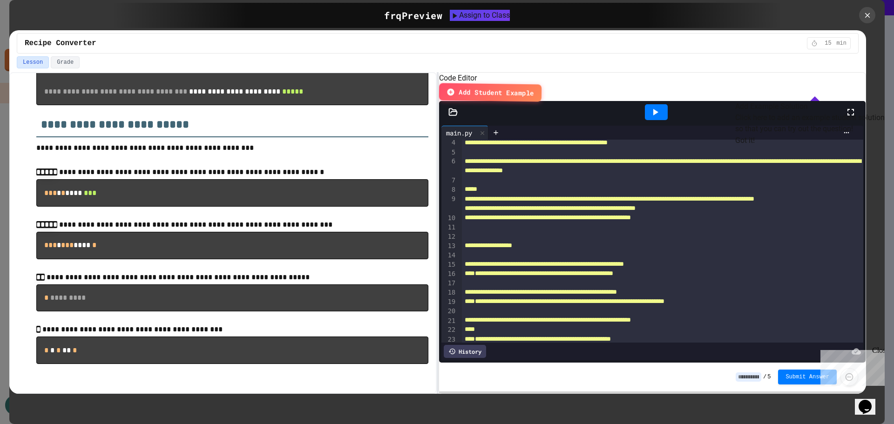
scroll to position [343, 0]
click at [867, 14] on icon at bounding box center [868, 15] width 6 height 6
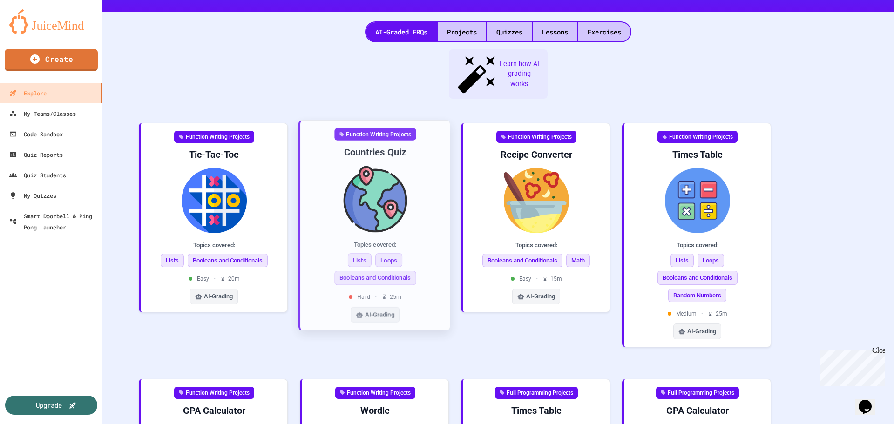
scroll to position [119, 0]
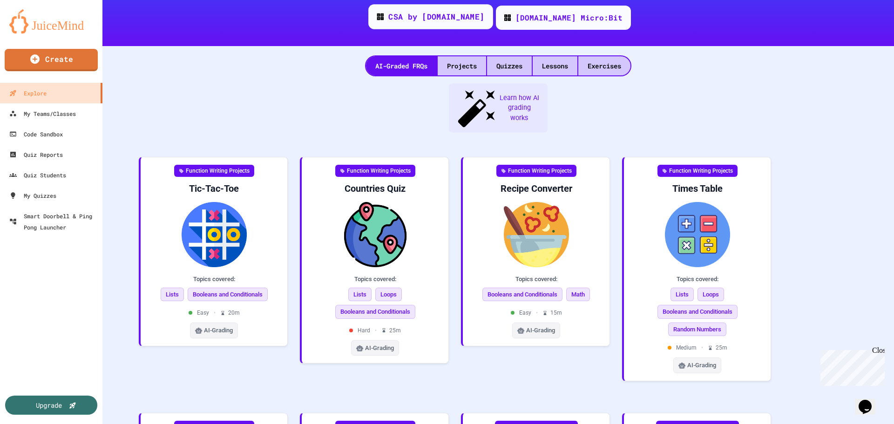
click at [447, 15] on div "CSA by [DOMAIN_NAME]" at bounding box center [436, 17] width 96 height 12
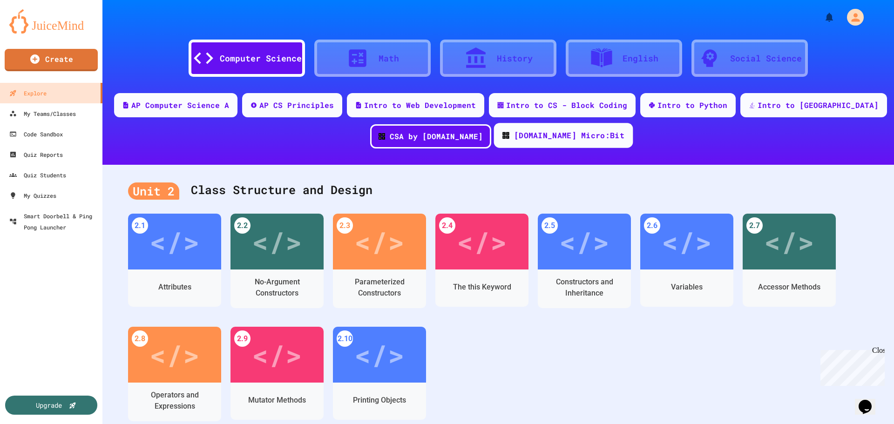
click at [546, 139] on div "[DOMAIN_NAME] Micro:Bit" at bounding box center [569, 136] width 110 height 12
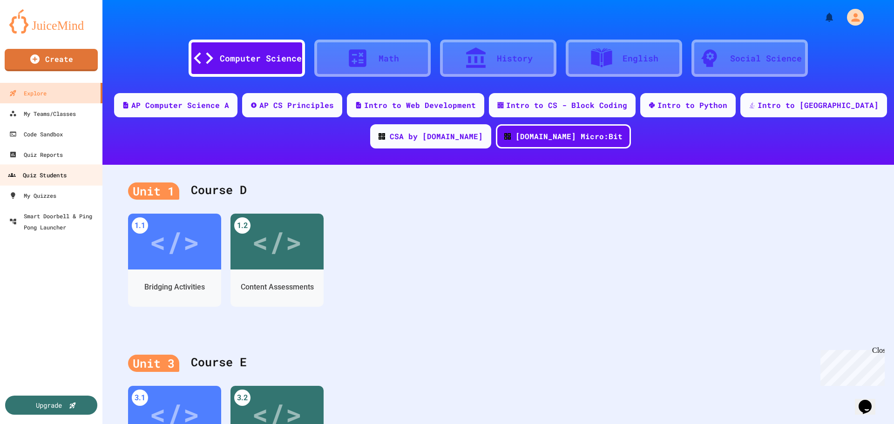
click at [48, 180] on div "Quiz Students" at bounding box center [37, 176] width 59 height 12
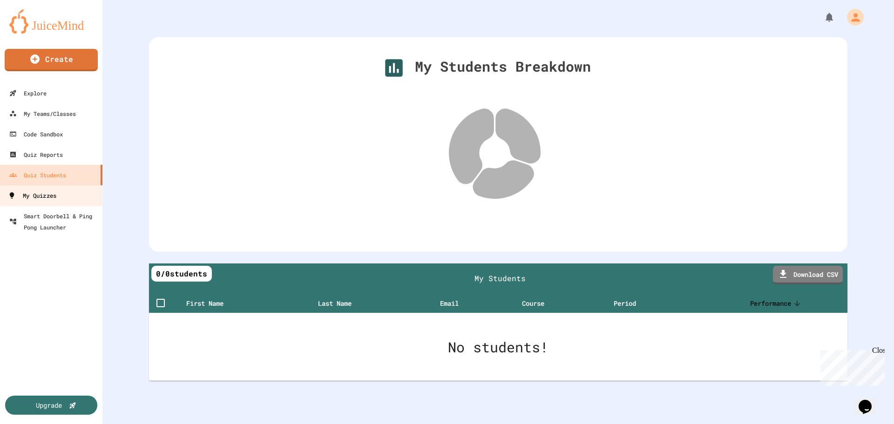
click at [48, 194] on div "My Quizzes" at bounding box center [32, 196] width 48 height 12
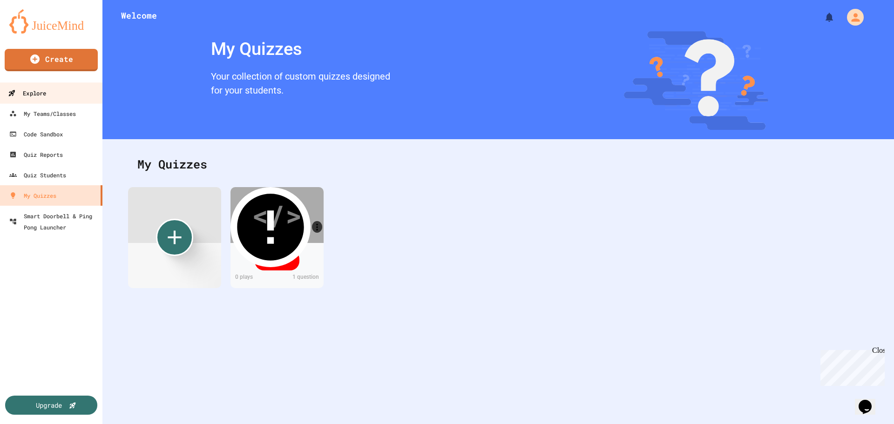
click at [41, 92] on div "Explore" at bounding box center [27, 94] width 38 height 12
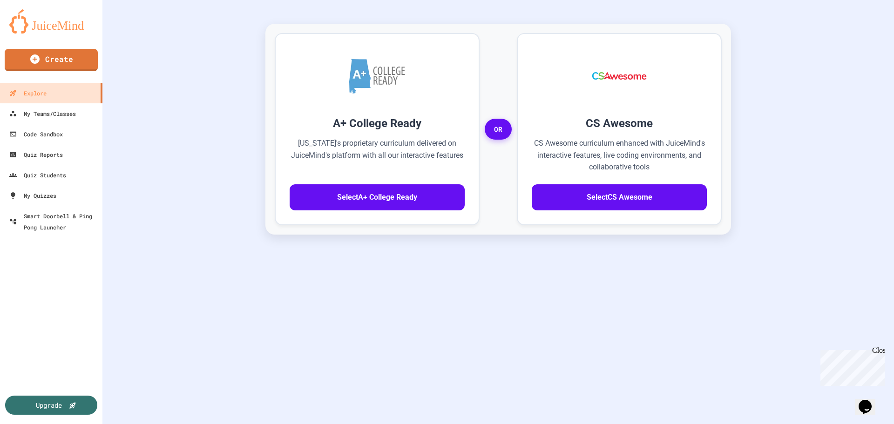
scroll to position [206, 0]
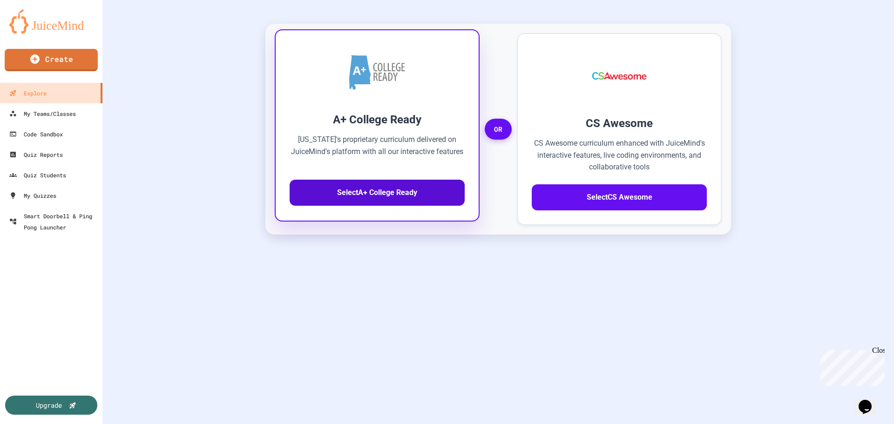
click at [370, 188] on button "Select A+ College Ready" at bounding box center [377, 193] width 175 height 26
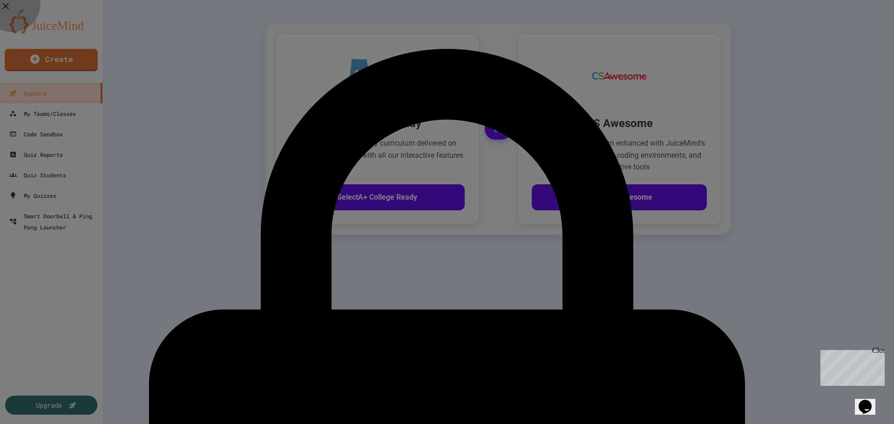
drag, startPoint x: 406, startPoint y: 285, endPoint x: 518, endPoint y: 261, distance: 114.8
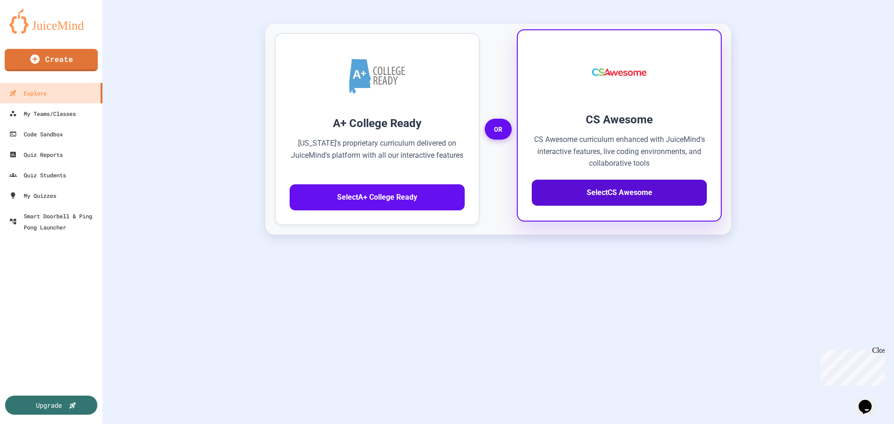
click at [612, 188] on button "Select CS Awesome" at bounding box center [619, 193] width 175 height 26
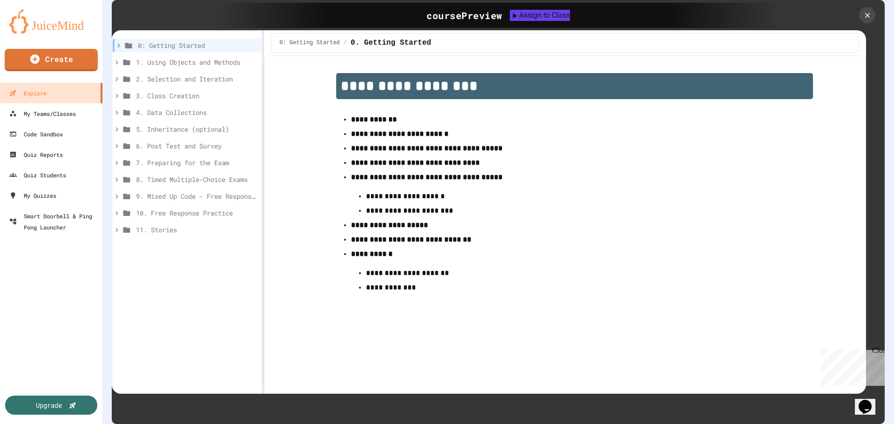
scroll to position [240, 0]
click at [52, 134] on div "Code Sandbox" at bounding box center [35, 135] width 55 height 12
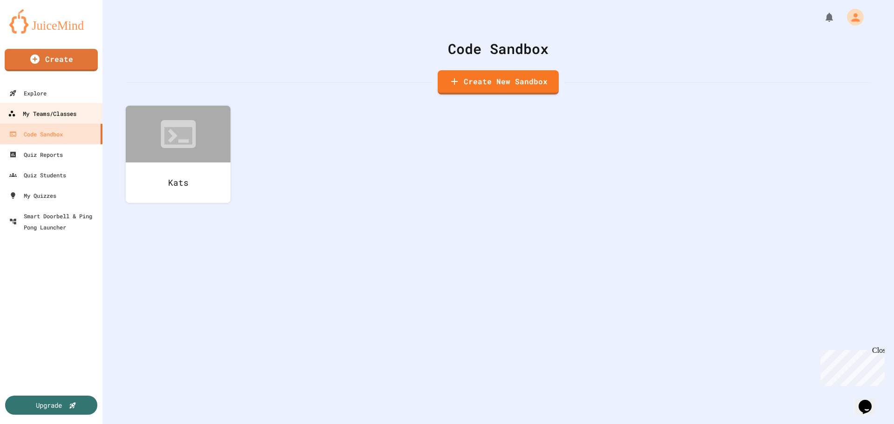
click at [62, 111] on div "My Teams/Classes" at bounding box center [42, 114] width 68 height 12
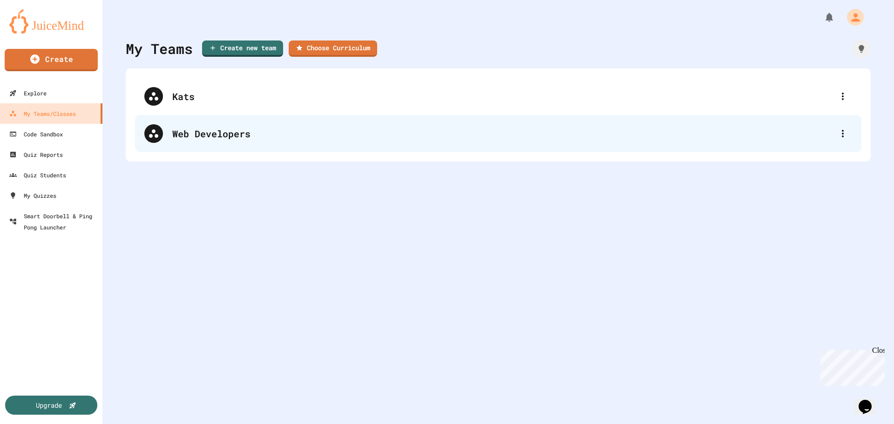
click at [199, 142] on div "Web Developers" at bounding box center [498, 133] width 727 height 37
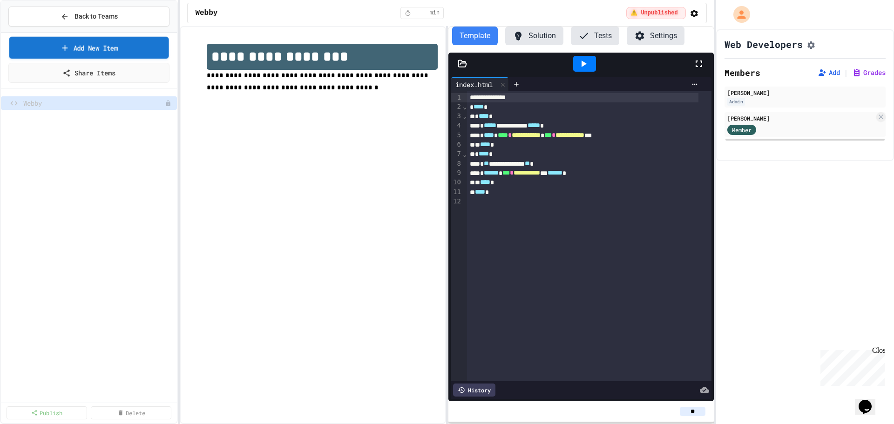
click at [88, 50] on link "Add New Item" at bounding box center [89, 48] width 160 height 22
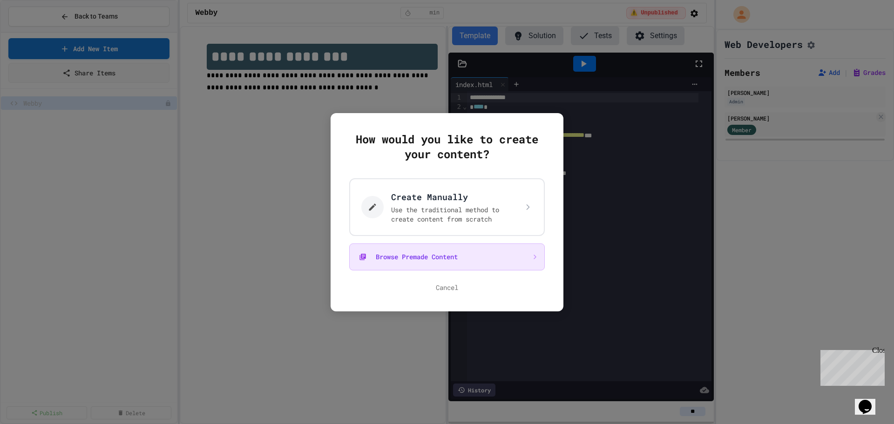
click at [455, 259] on button "Browse Premade Content" at bounding box center [447, 257] width 196 height 27
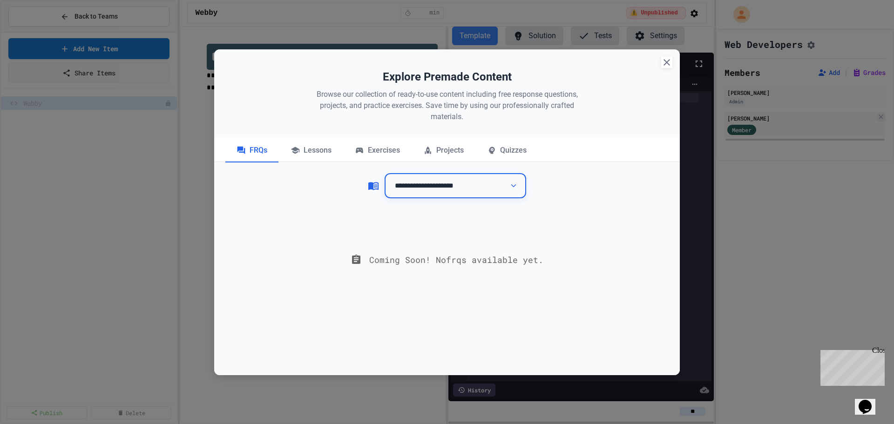
click at [457, 179] on select "**********" at bounding box center [456, 186] width 142 height 26
click at [385, 173] on select "**********" at bounding box center [456, 186] width 142 height 26
click at [430, 182] on select "**********" at bounding box center [456, 186] width 142 height 26
click at [385, 173] on select "**********" at bounding box center [456, 186] width 142 height 26
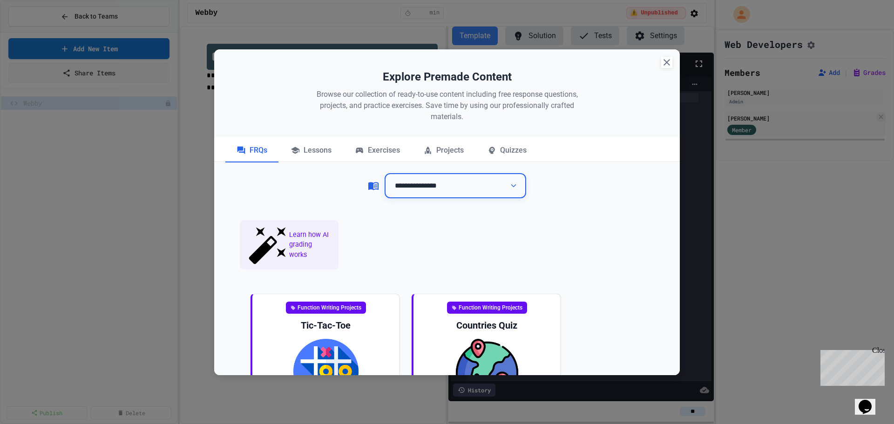
click at [415, 182] on select "**********" at bounding box center [456, 186] width 142 height 26
click at [385, 173] on select "**********" at bounding box center [456, 186] width 142 height 26
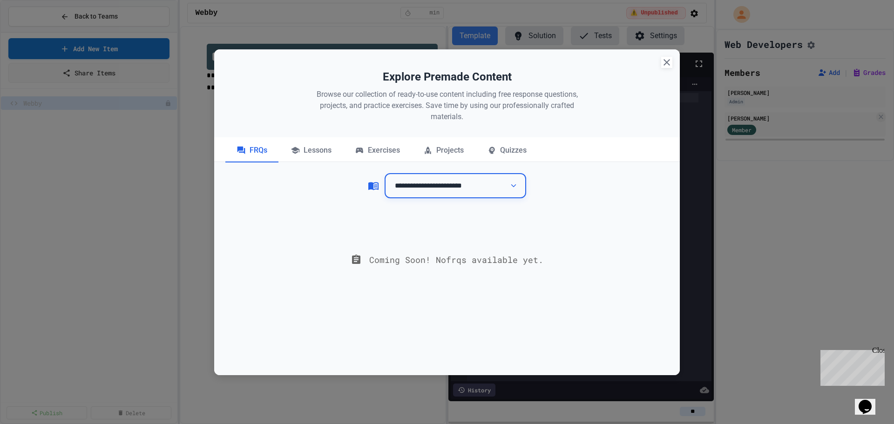
click at [438, 185] on select "**********" at bounding box center [456, 186] width 142 height 26
select select "**********"
click at [385, 173] on select "**********" at bounding box center [456, 186] width 142 height 26
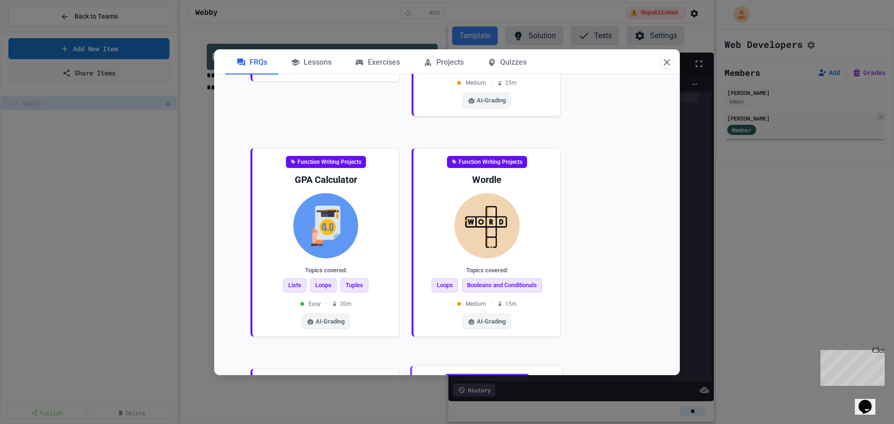
scroll to position [639, 0]
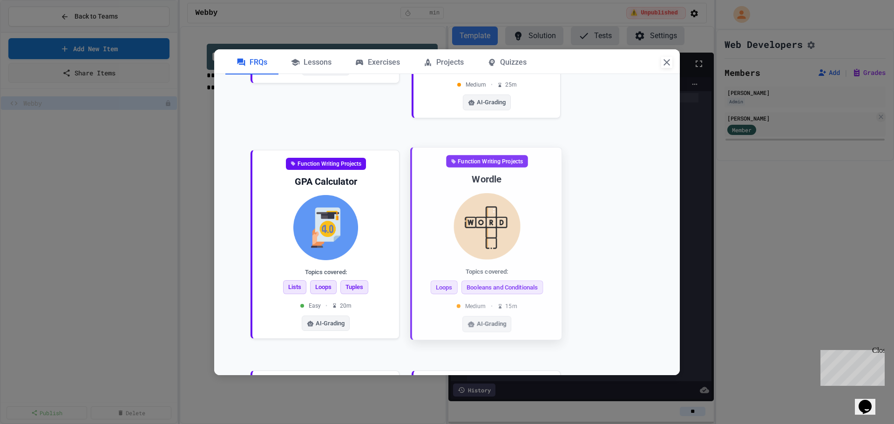
click at [482, 193] on img at bounding box center [487, 226] width 135 height 67
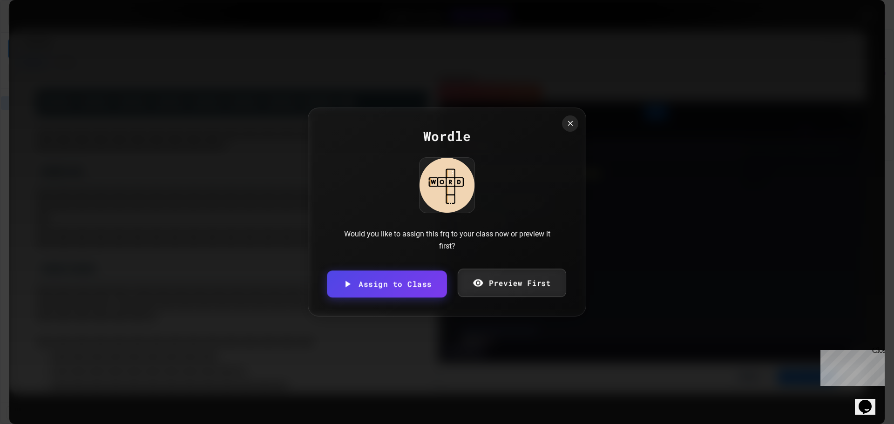
click at [491, 285] on link "Preview First" at bounding box center [511, 283] width 109 height 28
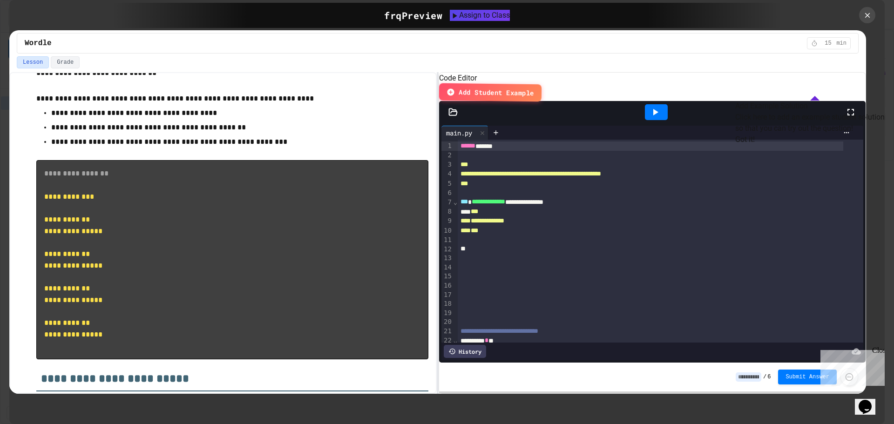
scroll to position [217, 0]
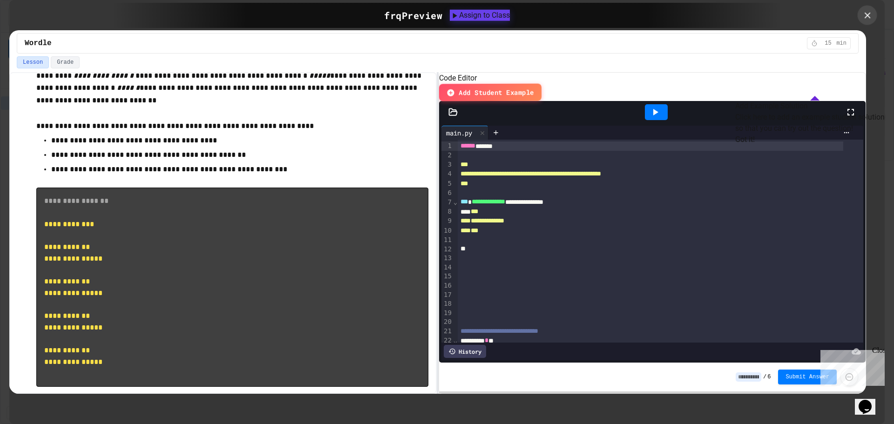
drag, startPoint x: 873, startPoint y: 10, endPoint x: 708, endPoint y: 48, distance: 169.7
click at [872, 10] on div at bounding box center [868, 16] width 20 height 20
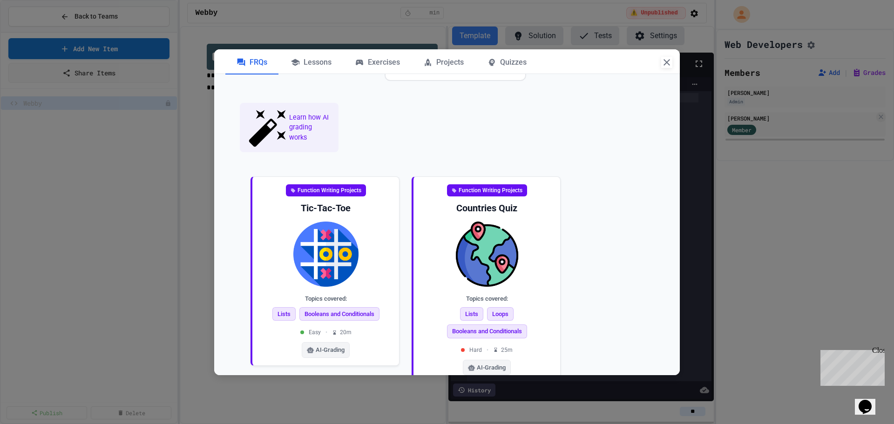
scroll to position [110, 0]
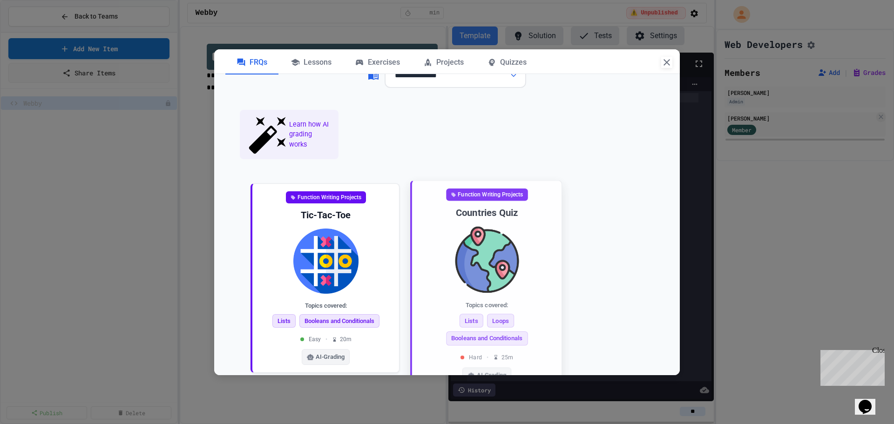
click at [500, 228] on img at bounding box center [487, 260] width 135 height 67
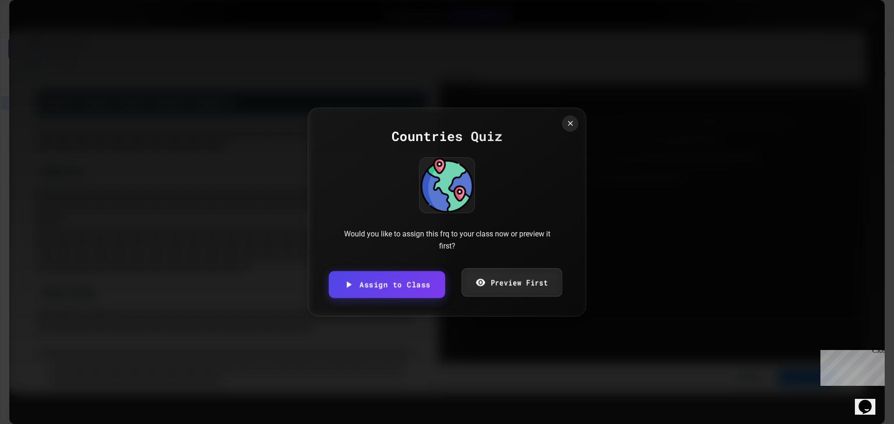
click at [493, 284] on link "Preview First" at bounding box center [512, 283] width 101 height 28
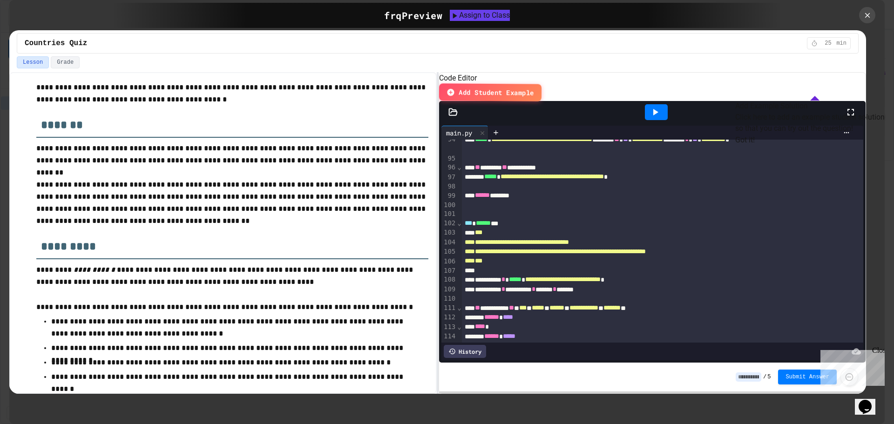
scroll to position [218, 0]
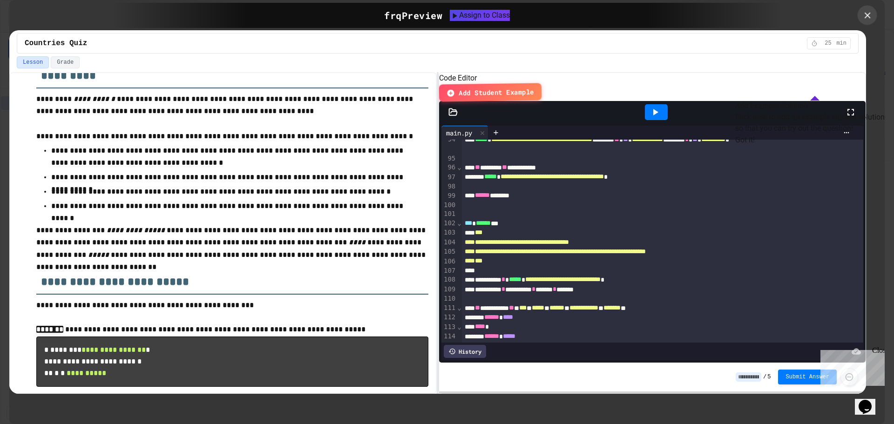
drag, startPoint x: 865, startPoint y: 14, endPoint x: 855, endPoint y: 20, distance: 11.4
click at [864, 14] on icon at bounding box center [868, 15] width 10 height 10
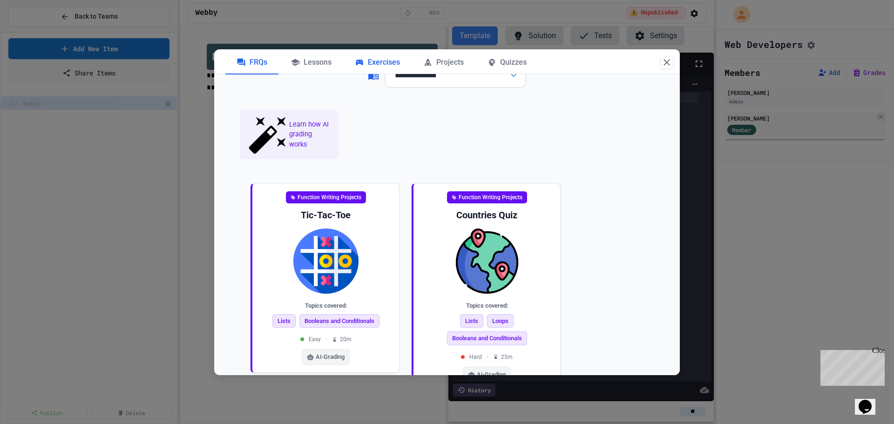
click at [380, 63] on div "Exercises" at bounding box center [378, 62] width 68 height 23
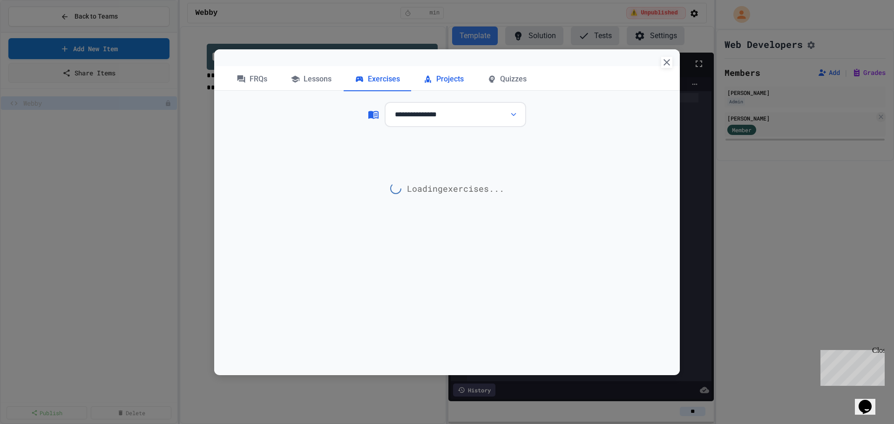
scroll to position [110, 0]
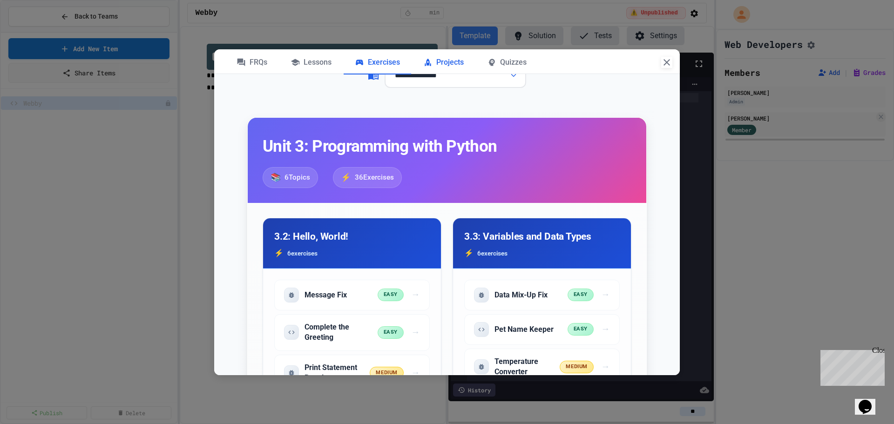
click at [438, 61] on div "Projects" at bounding box center [443, 62] width 63 height 23
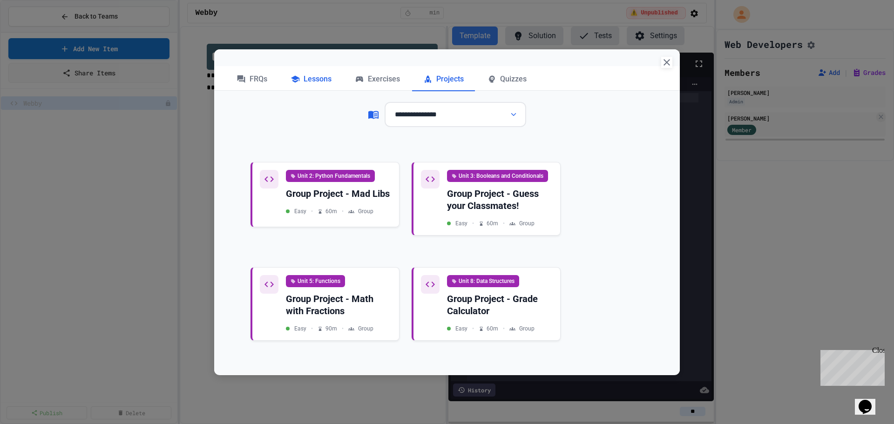
click at [309, 80] on div "Lessons" at bounding box center [310, 79] width 63 height 23
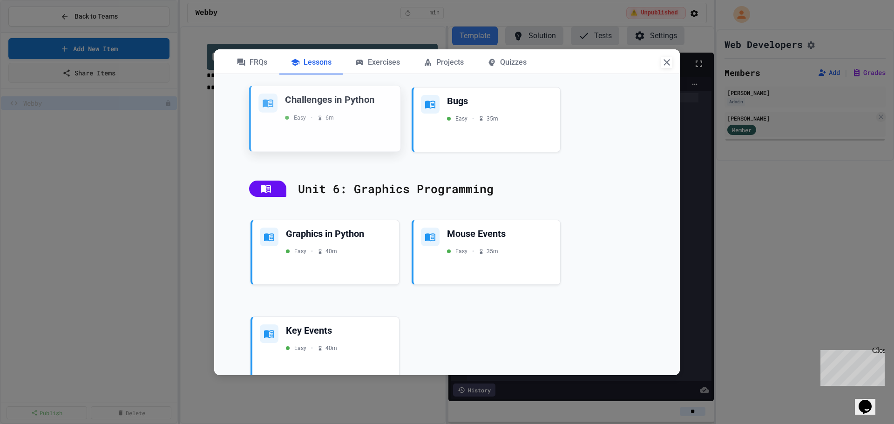
scroll to position [1818, 0]
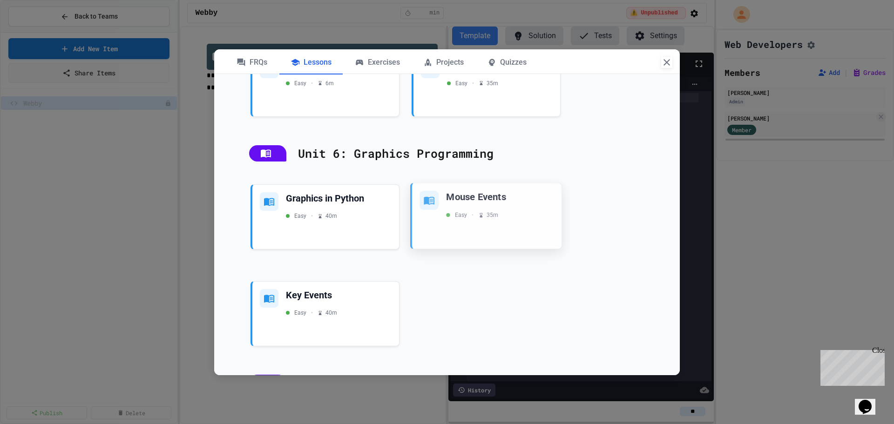
click at [484, 193] on div "Mouse Events" at bounding box center [500, 197] width 108 height 13
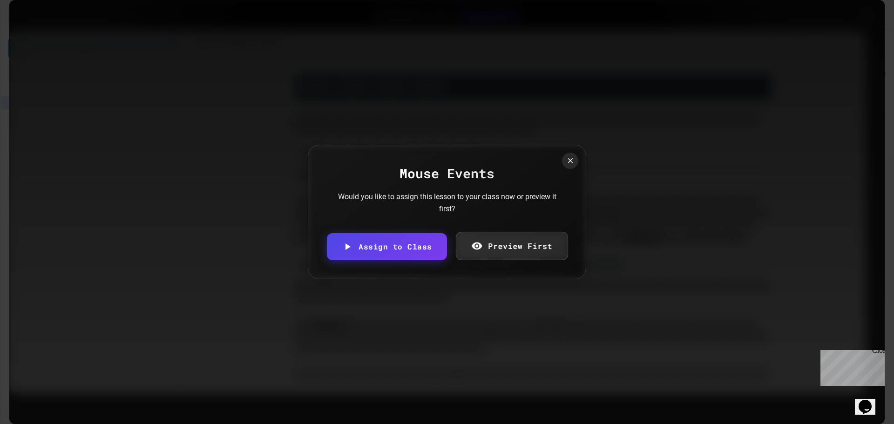
click at [490, 244] on link "Preview First" at bounding box center [512, 246] width 112 height 28
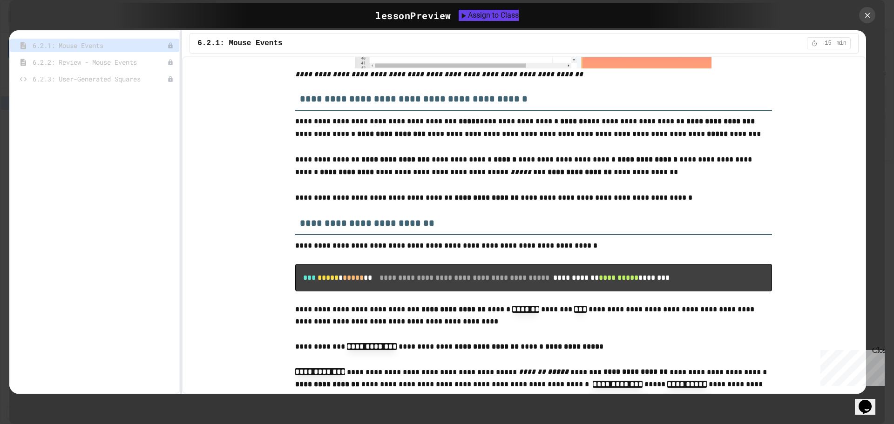
scroll to position [466, 0]
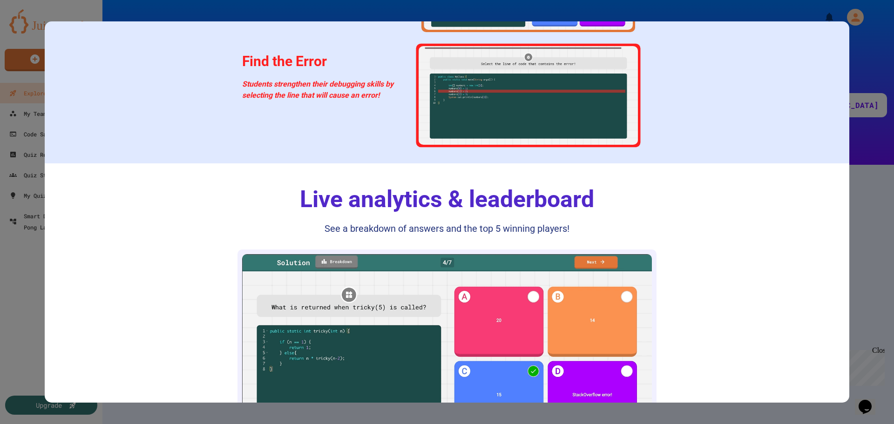
scroll to position [1336, 0]
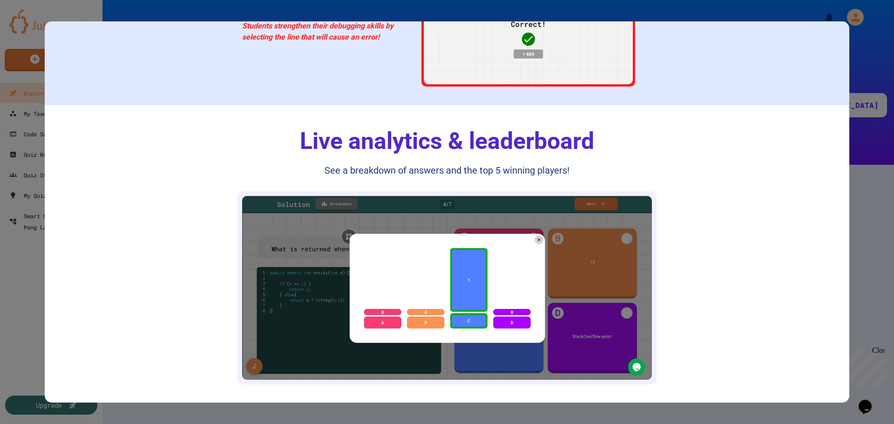
click at [694, 11] on div at bounding box center [447, 212] width 894 height 424
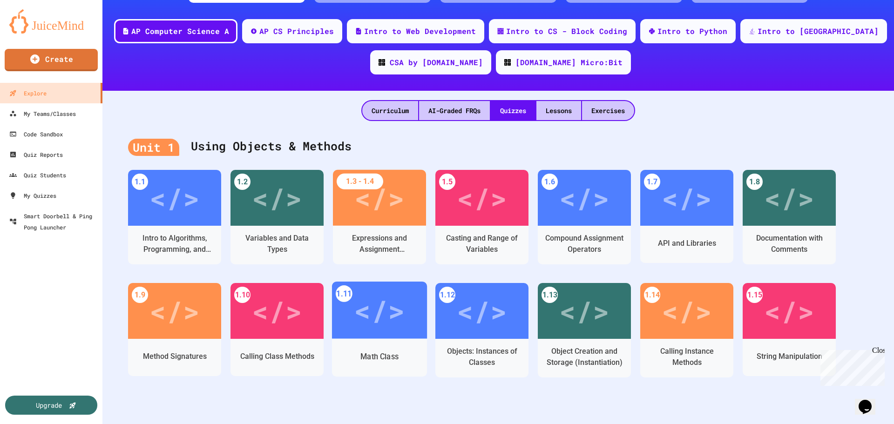
scroll to position [62, 0]
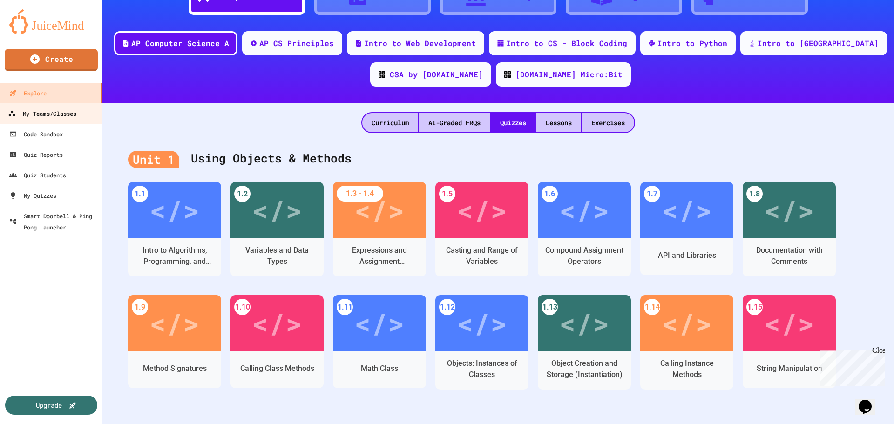
click at [50, 113] on div "My Teams/Classes" at bounding box center [42, 114] width 68 height 12
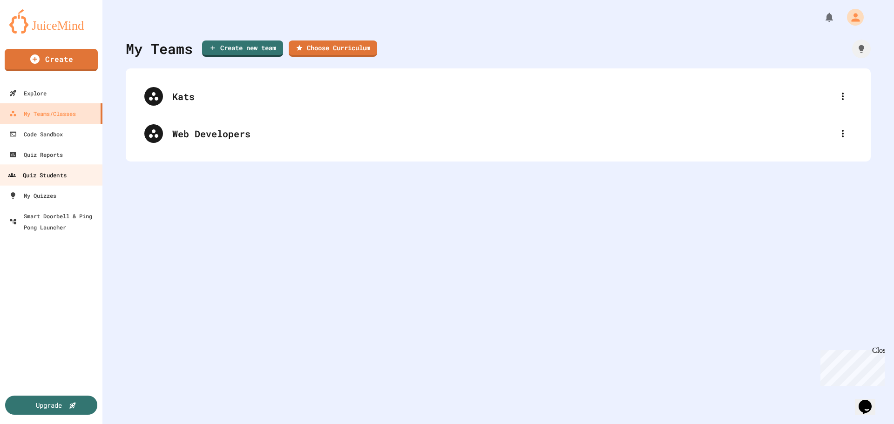
click at [50, 173] on div "Quiz Students" at bounding box center [37, 176] width 59 height 12
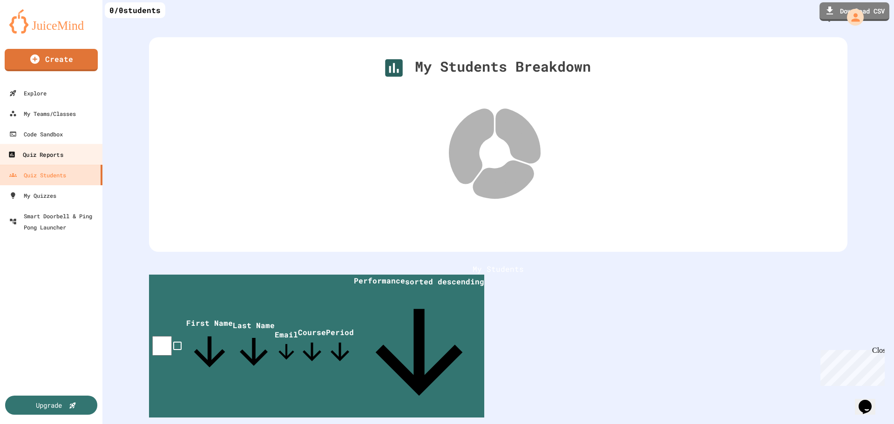
click at [50, 158] on div "Quiz Reports" at bounding box center [35, 155] width 55 height 12
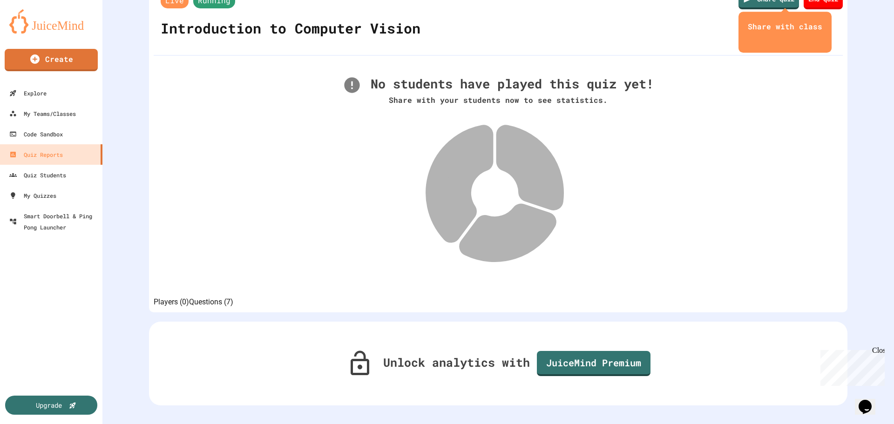
scroll to position [79, 0]
click at [233, 297] on button "Questions (7)" at bounding box center [211, 302] width 44 height 11
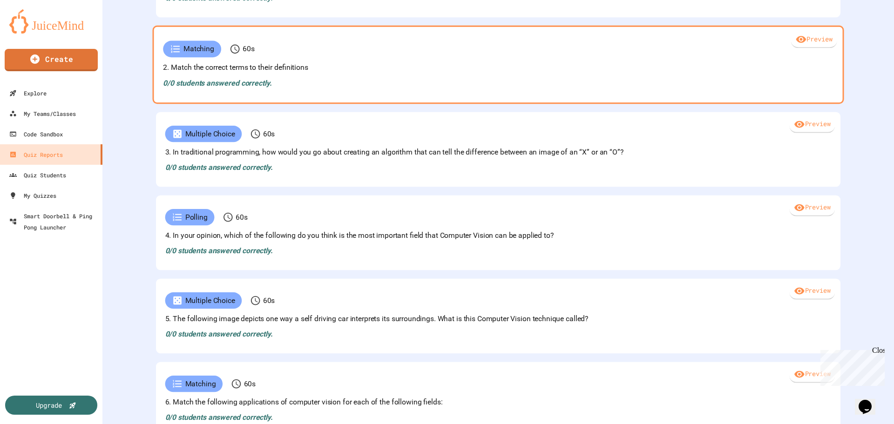
scroll to position [452, 0]
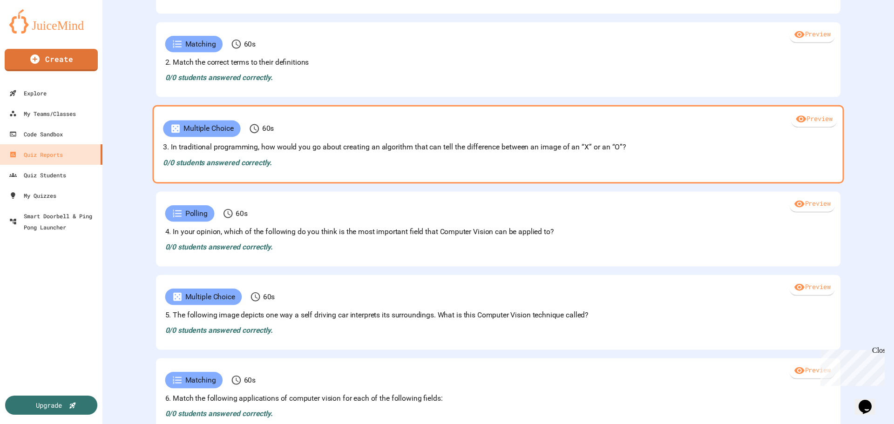
click at [266, 169] on div "0/0 students answered correctly." at bounding box center [498, 162] width 670 height 11
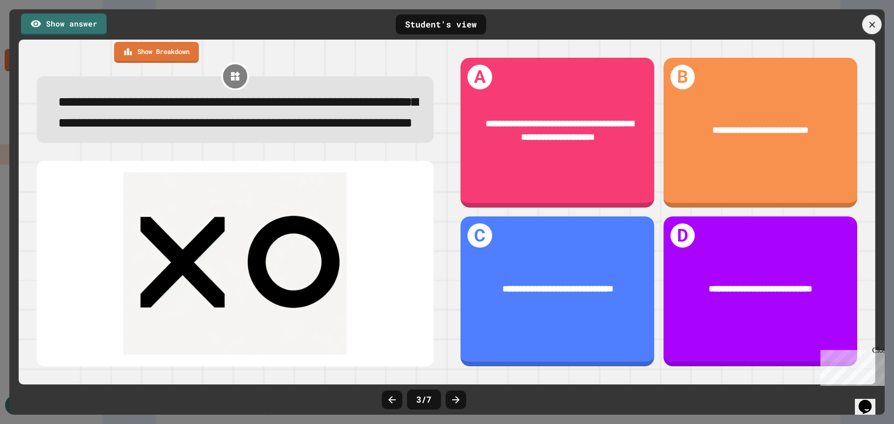
click at [865, 26] on div at bounding box center [873, 25] width 20 height 20
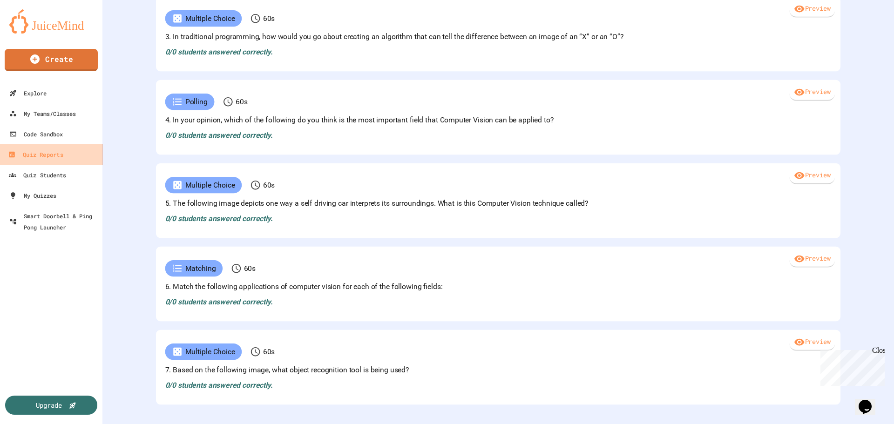
scroll to position [599, 0]
click at [46, 135] on div "Code Sandbox" at bounding box center [35, 135] width 55 height 12
